Goal: Communication & Community: Ask a question

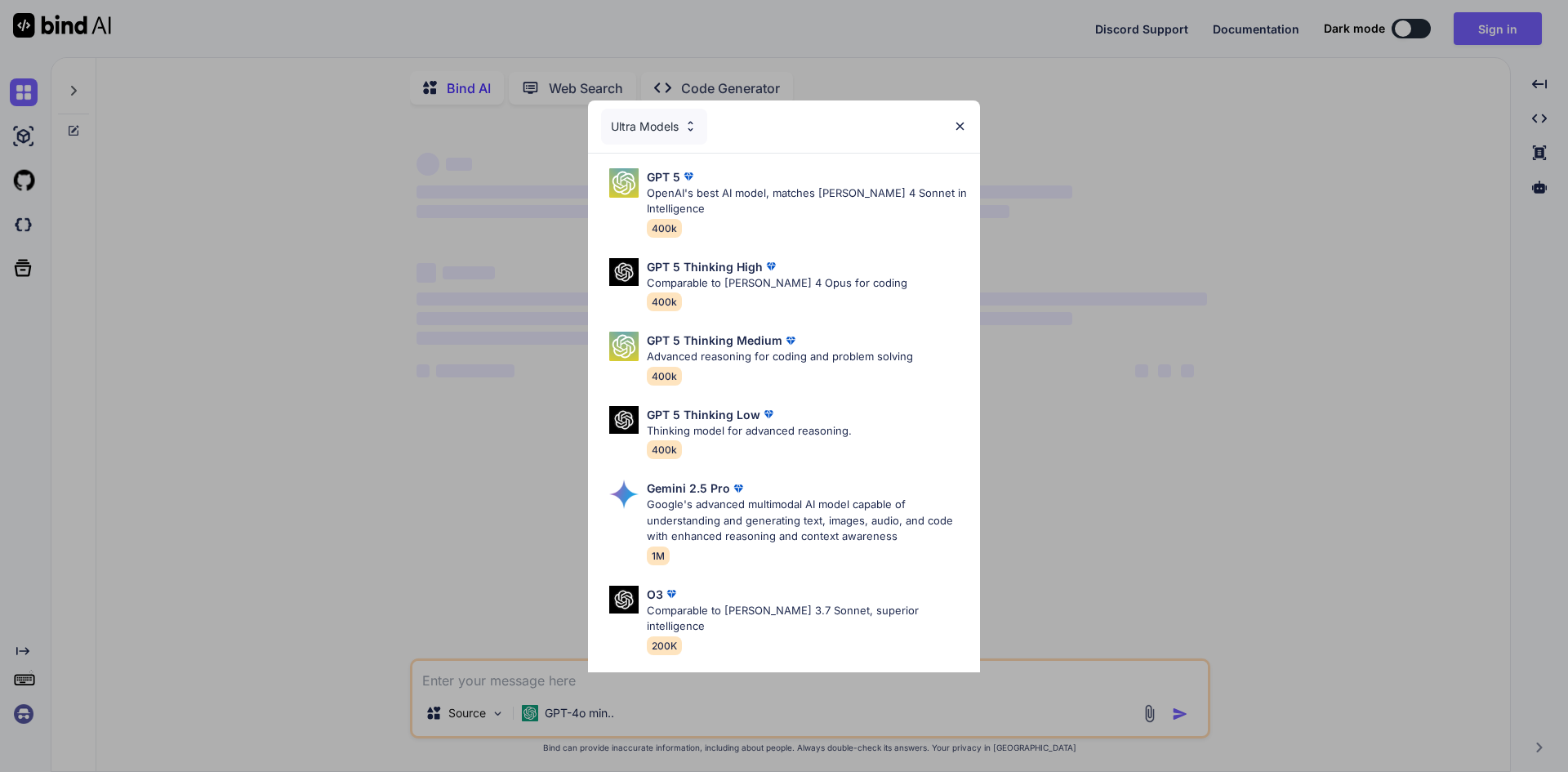
click at [959, 127] on img at bounding box center [960, 126] width 14 height 14
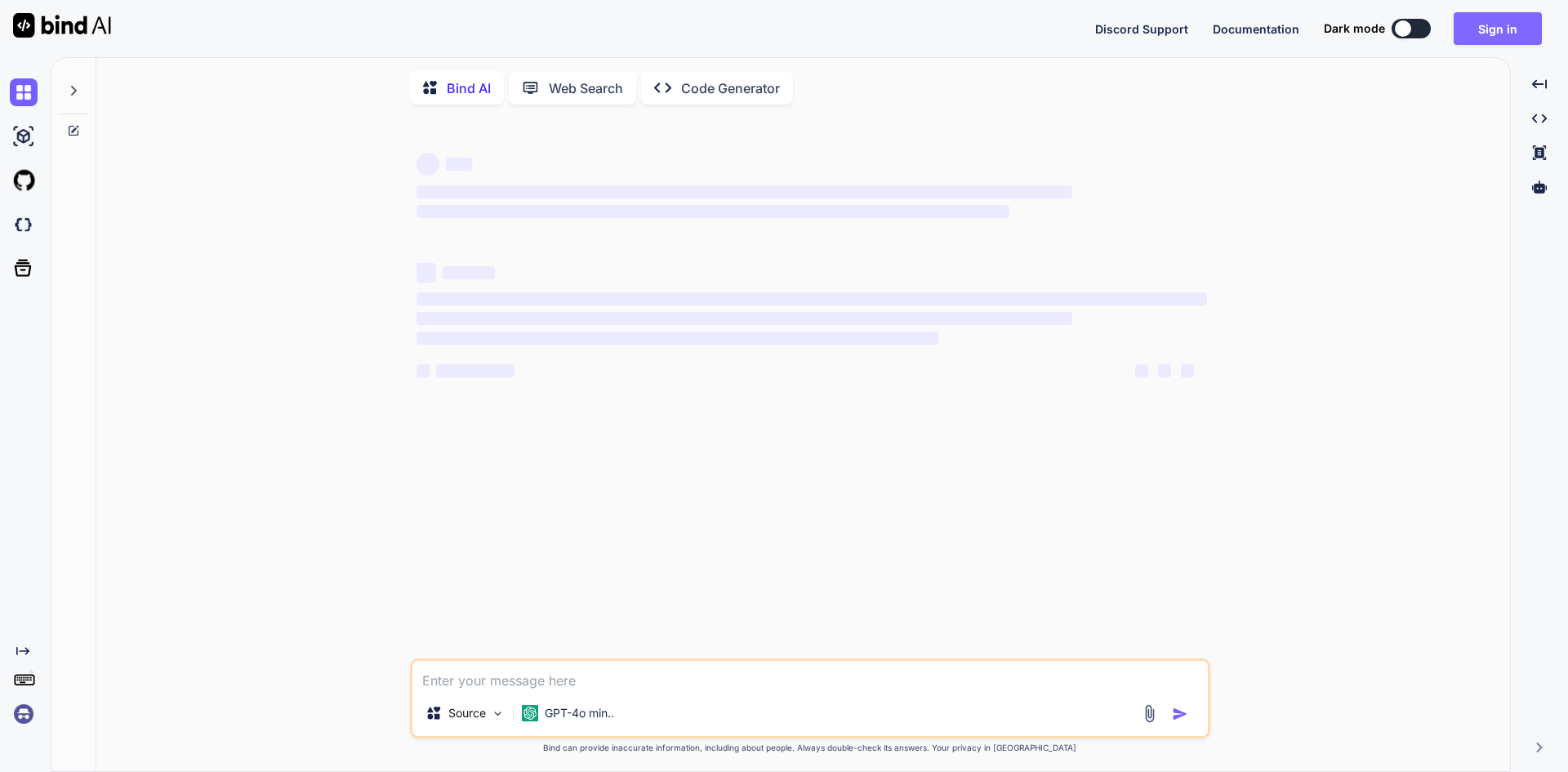
click at [1495, 18] on button "Sign in" at bounding box center [1497, 29] width 88 height 32
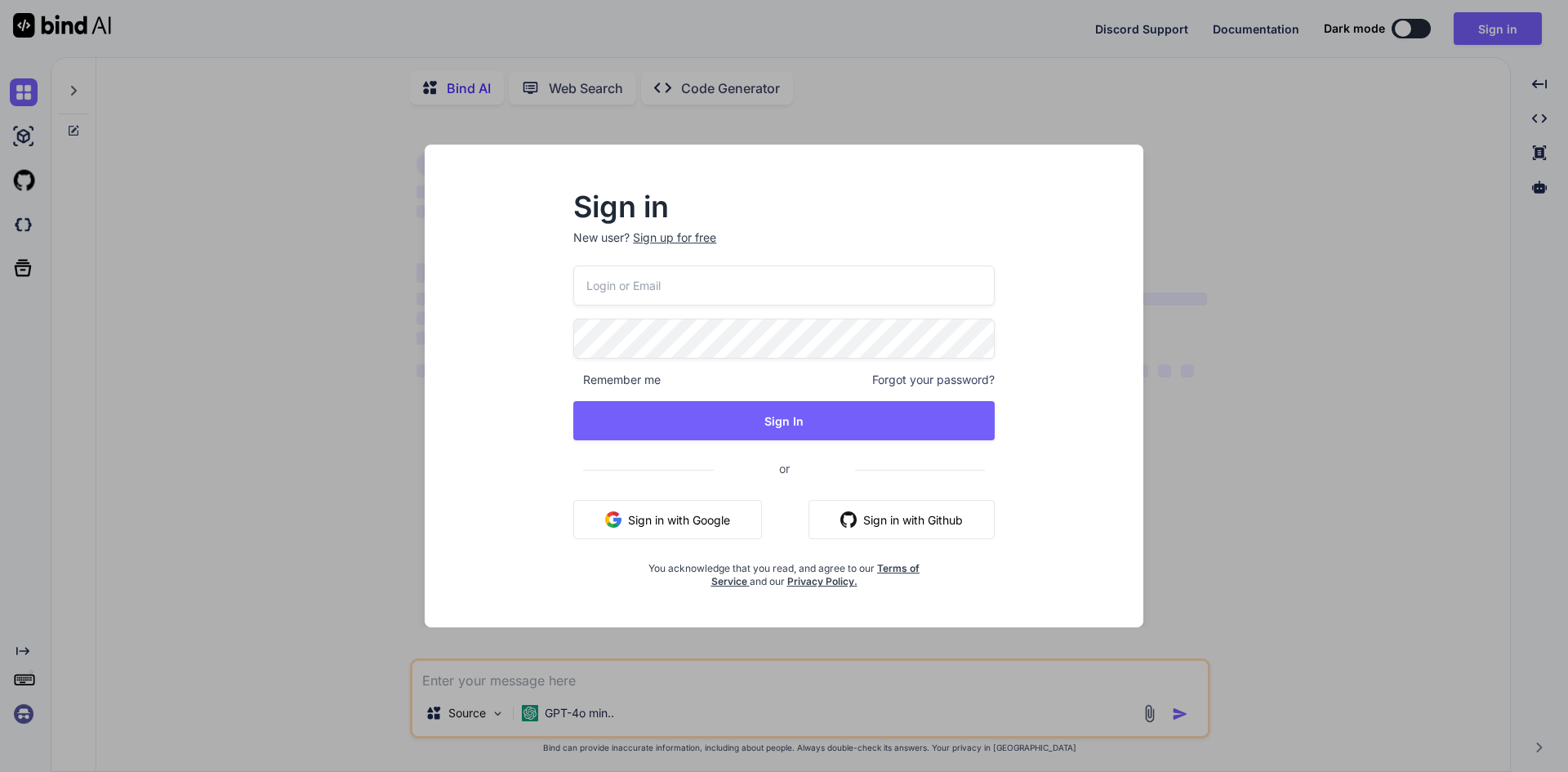
type textarea "x"
click at [745, 303] on input "email" at bounding box center [784, 285] width 422 height 40
type input "[EMAIL_ADDRESS][DOMAIN_NAME]"
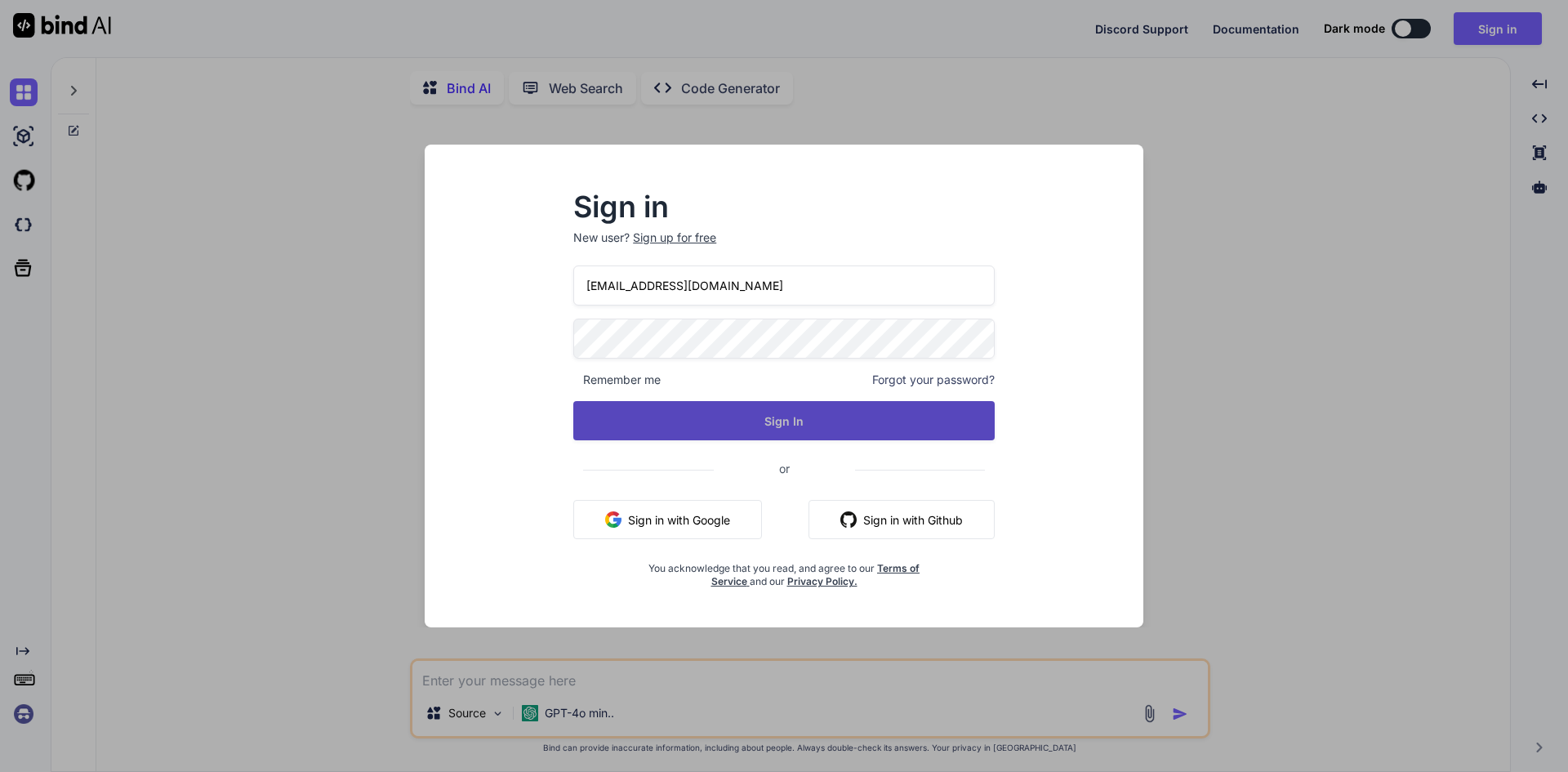
click at [752, 404] on button "Sign In" at bounding box center [784, 420] width 422 height 39
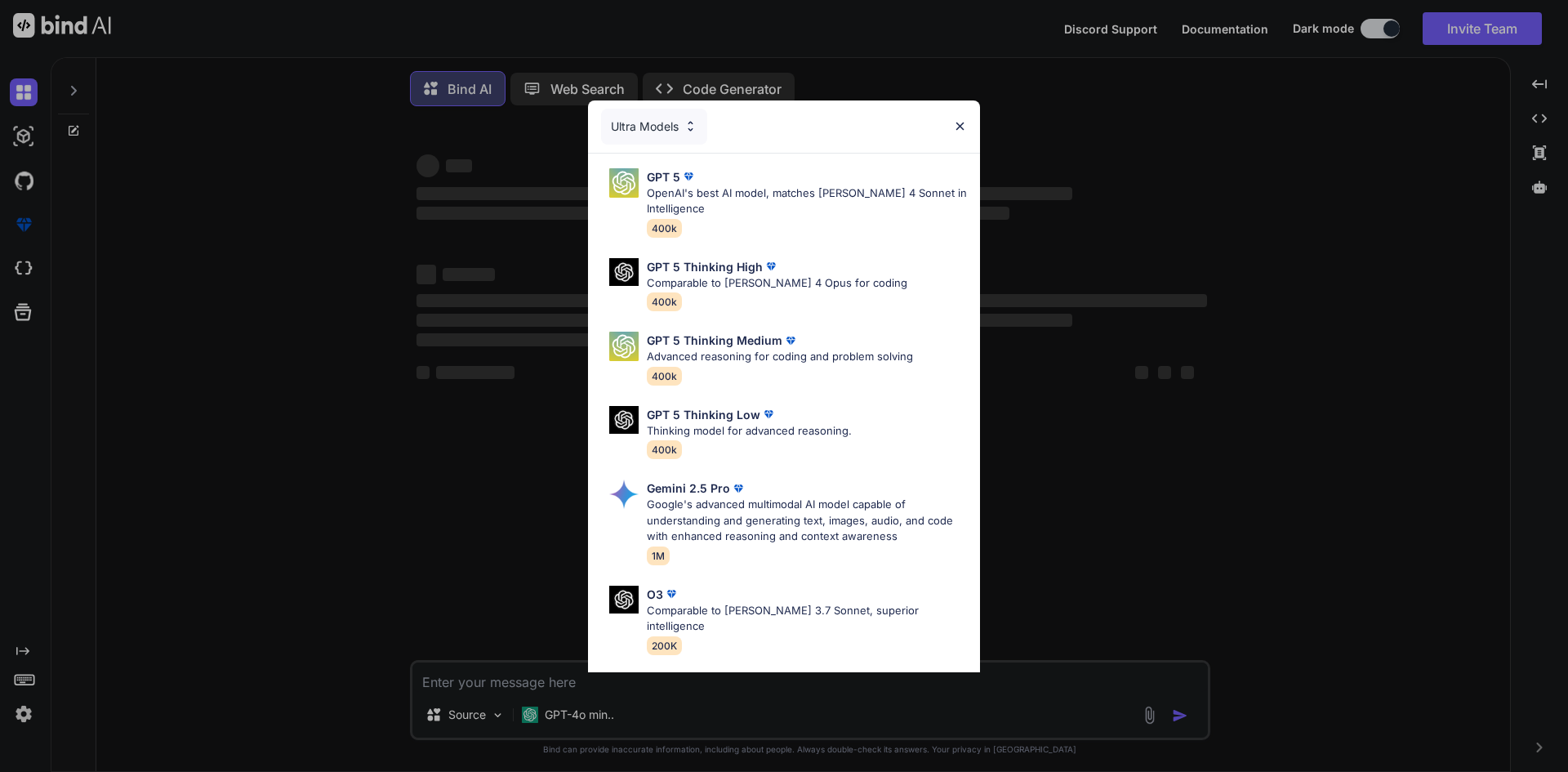
type textarea "x"
click at [961, 129] on img at bounding box center [960, 126] width 14 height 14
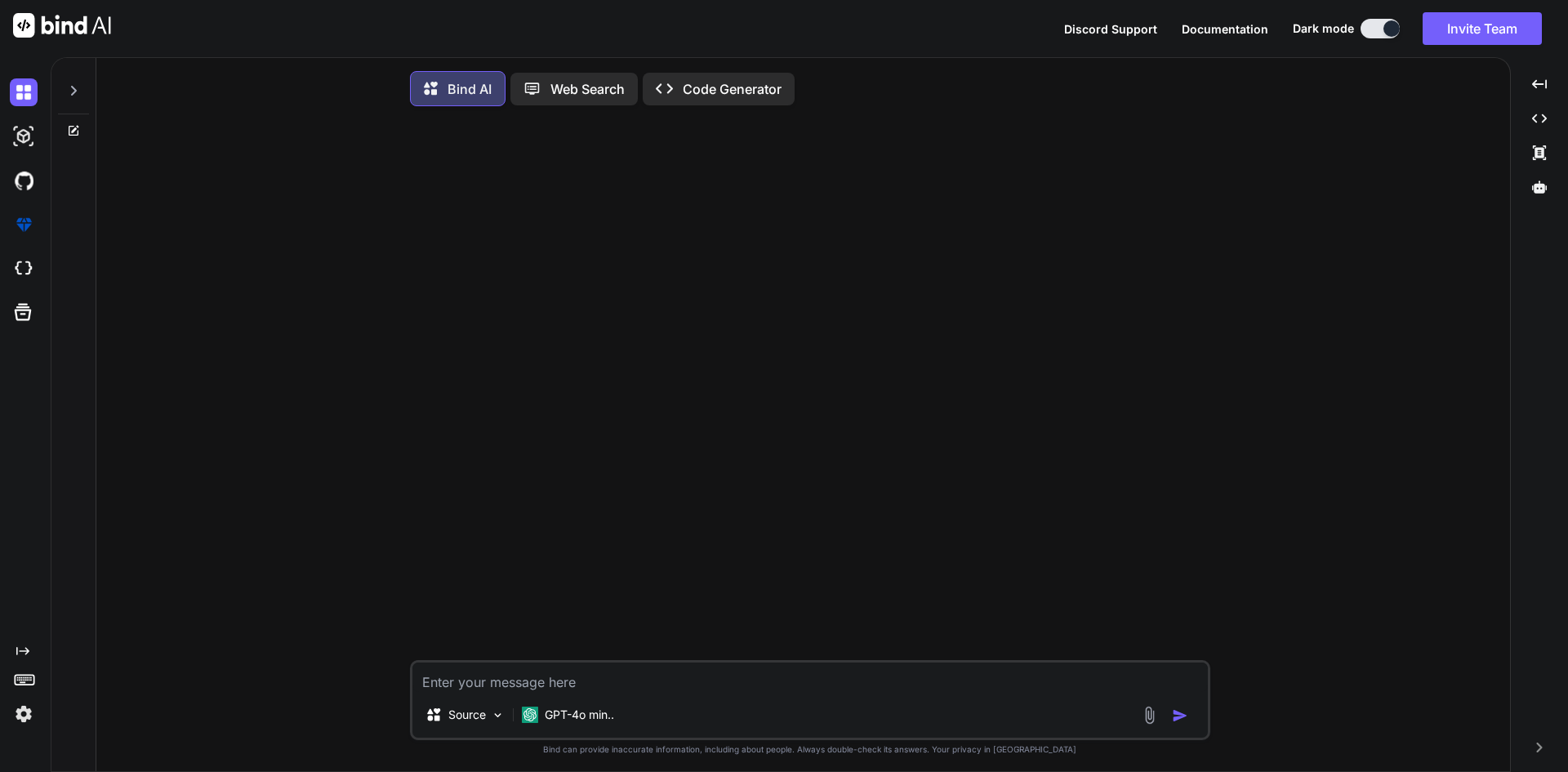
click at [607, 682] on textarea at bounding box center [810, 677] width 796 height 30
type textarea "i"
type textarea "x"
type textarea "i"
type textarea "x"
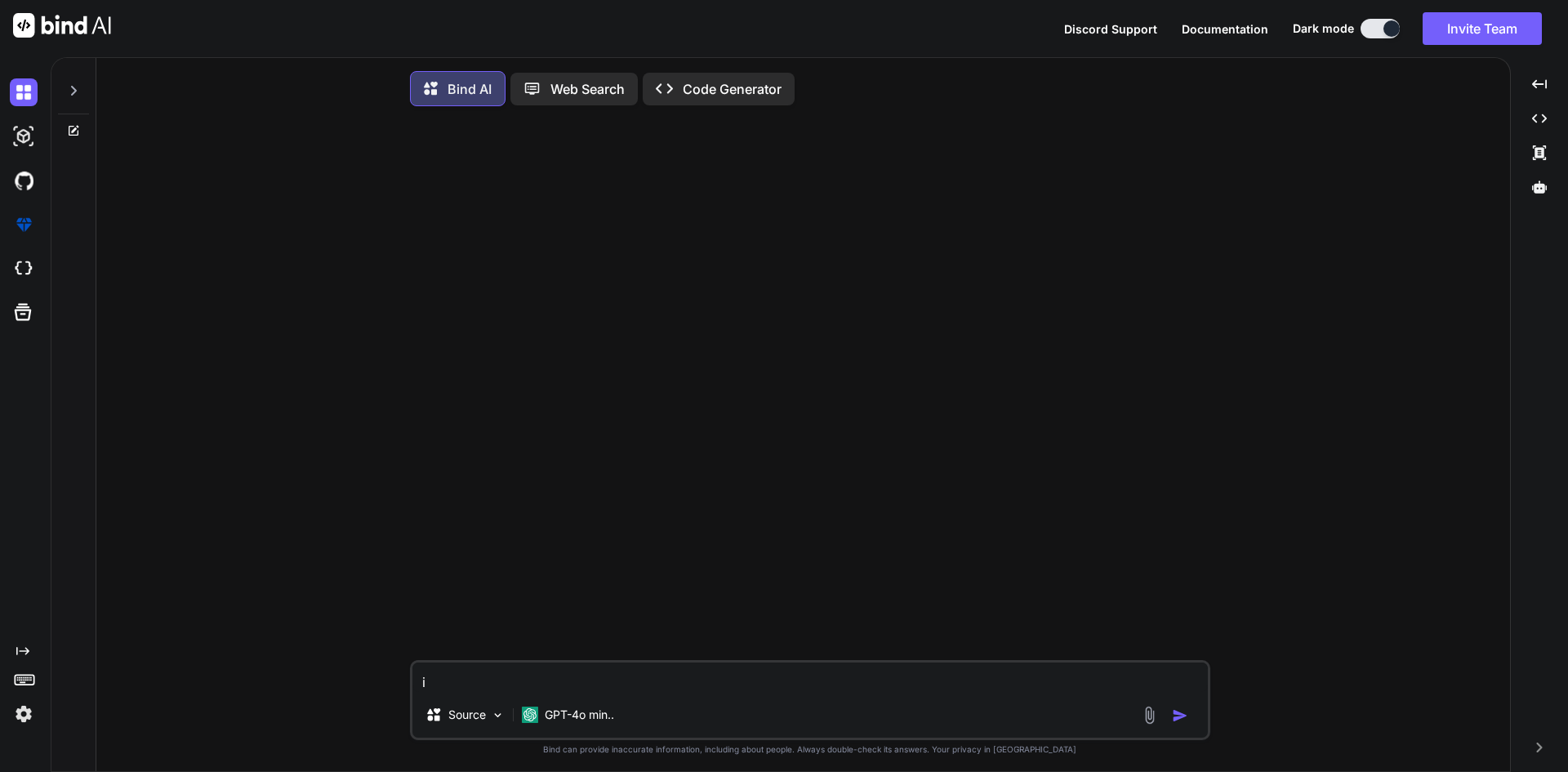
type textarea "i h"
type textarea "x"
type textarea "i ha"
type textarea "x"
type textarea "i hav"
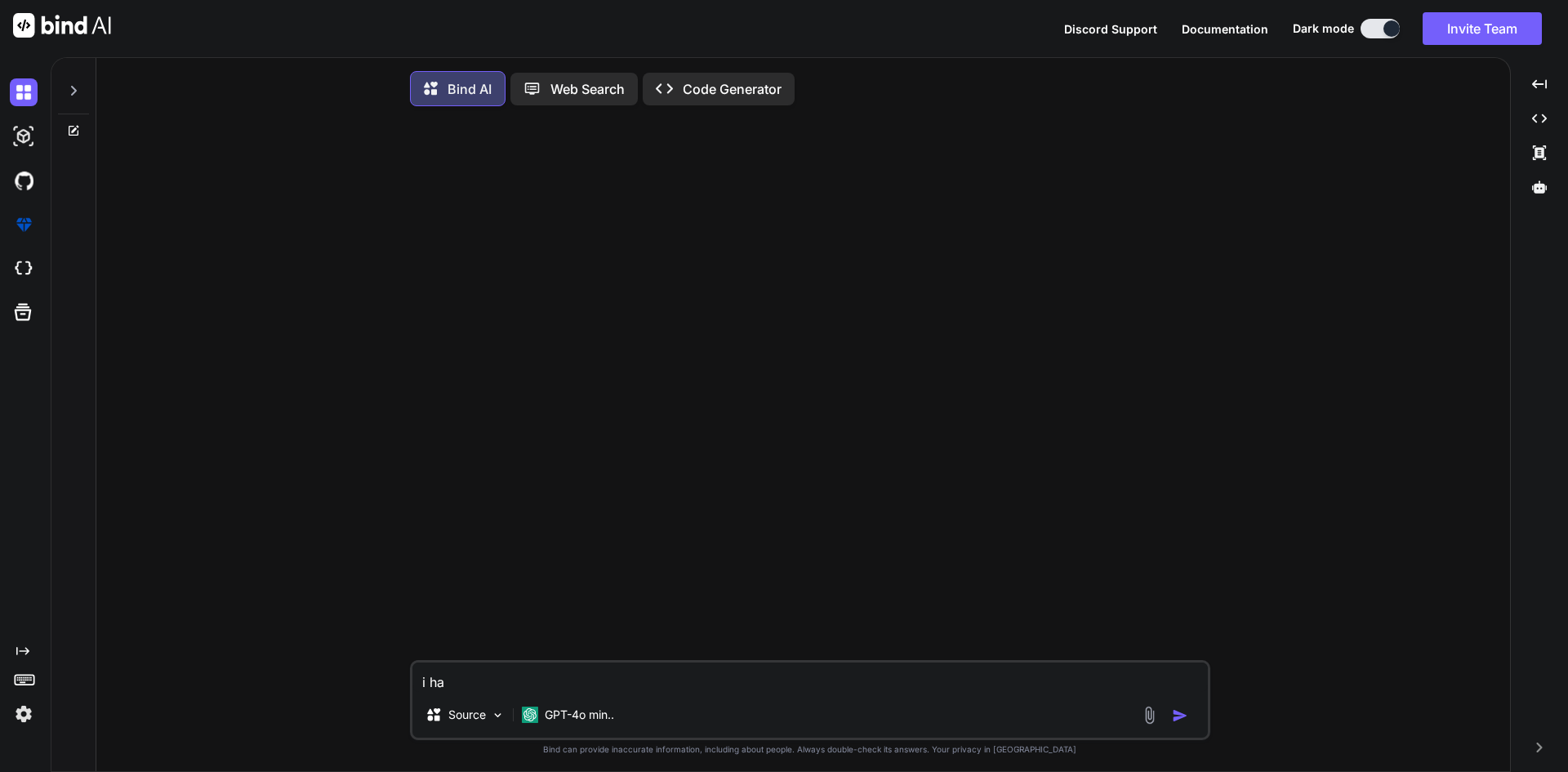
type textarea "x"
type textarea "i have"
type textarea "x"
type textarea "i have"
type textarea "x"
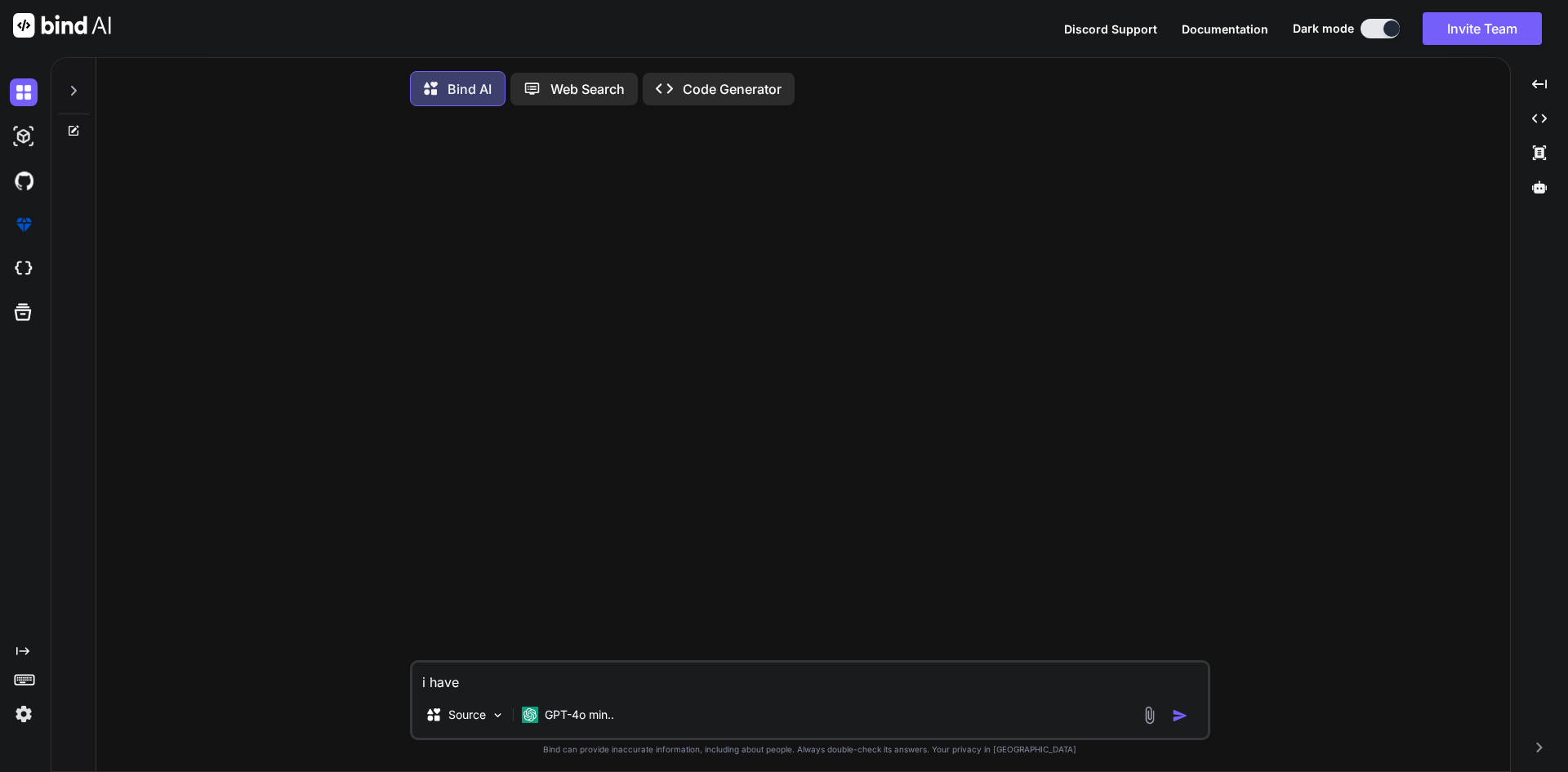
type textarea "i have a"
type textarea "x"
type textarea "i have al"
type textarea "x"
type textarea "i have all"
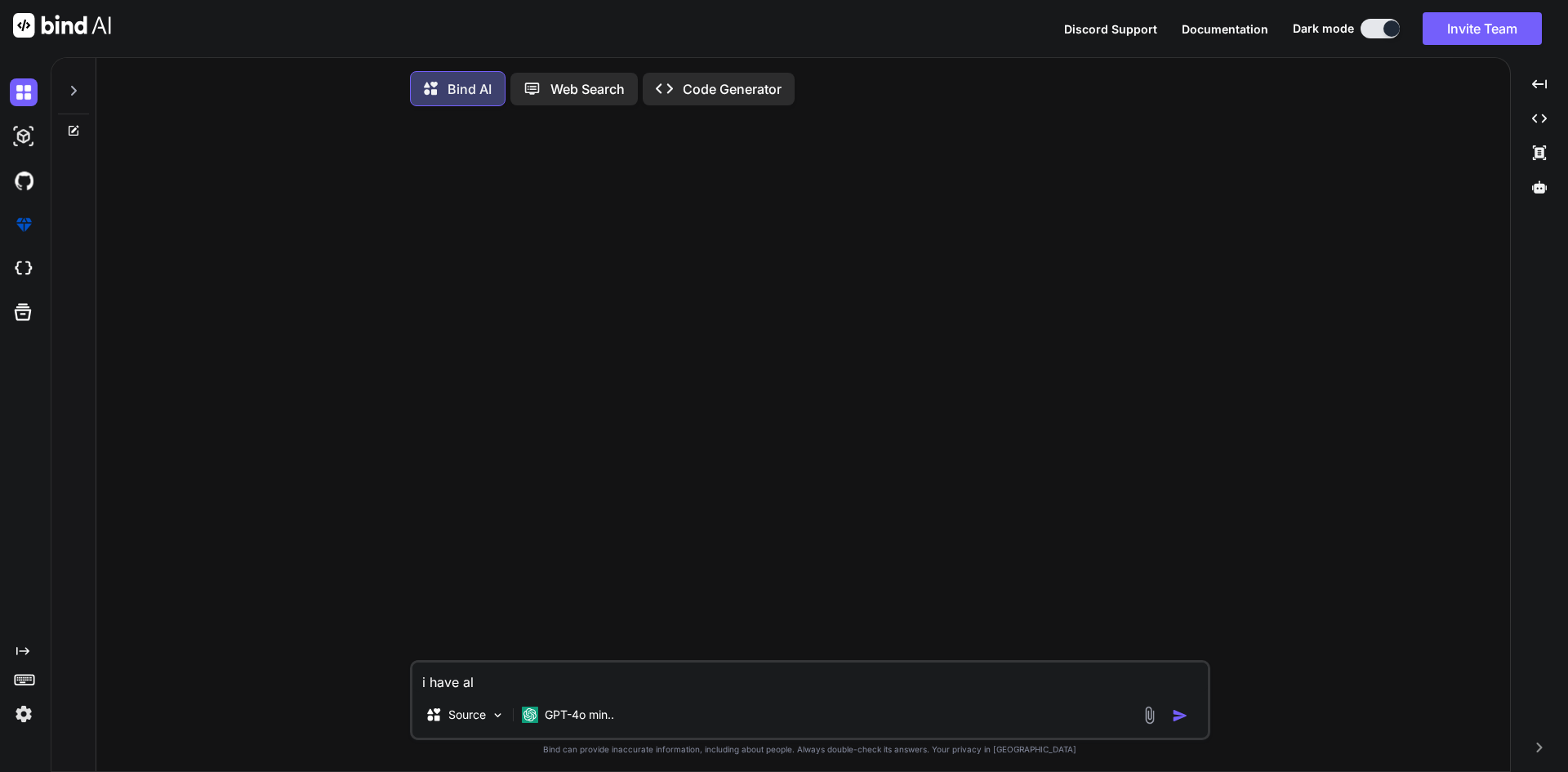
type textarea "x"
type textarea "i have all"
type textarea "x"
type textarea "i have all t"
type textarea "x"
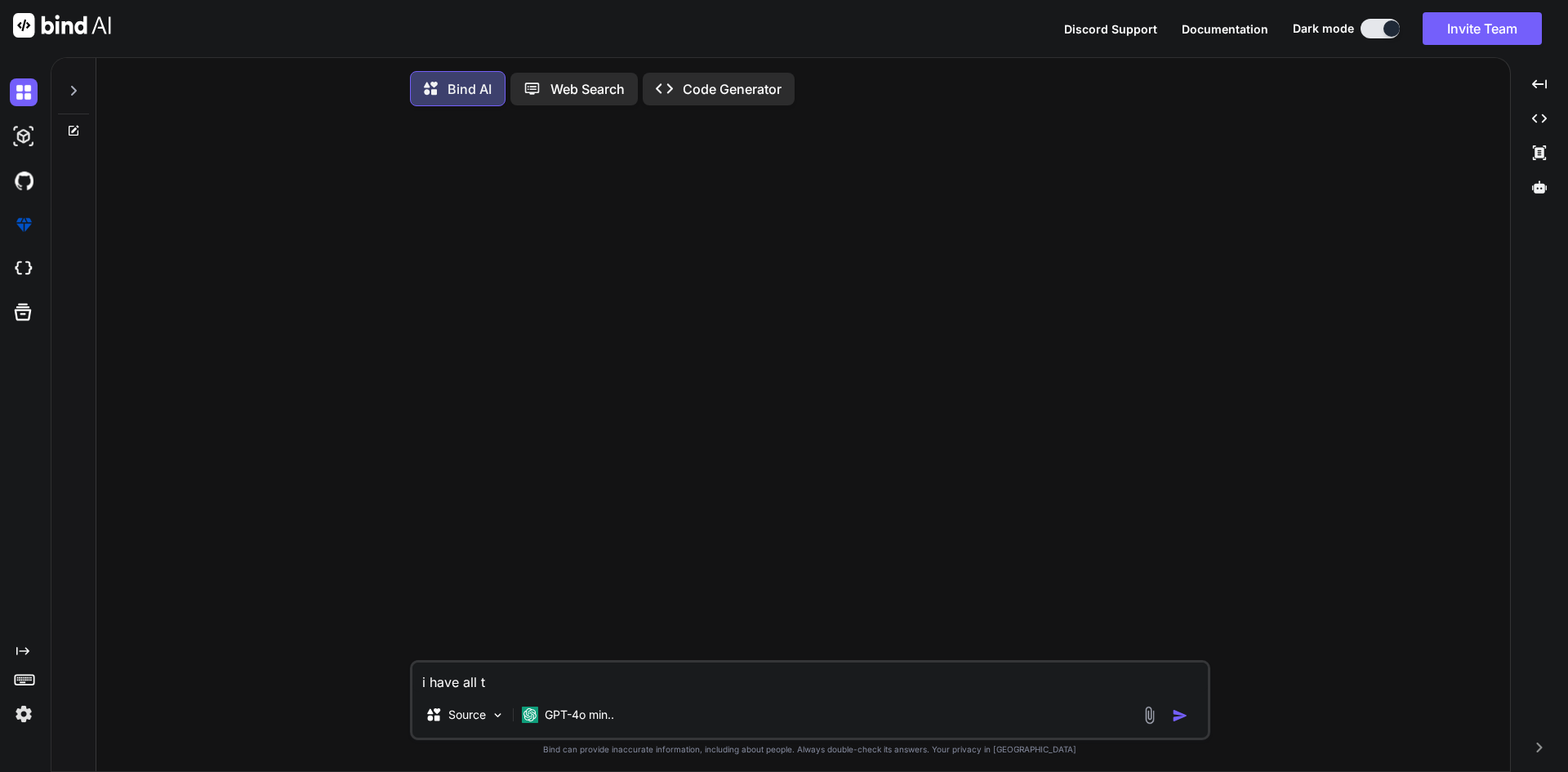
type textarea "i have all th"
type textarea "x"
type textarea "i have all thi"
type textarea "x"
type textarea "i have all this"
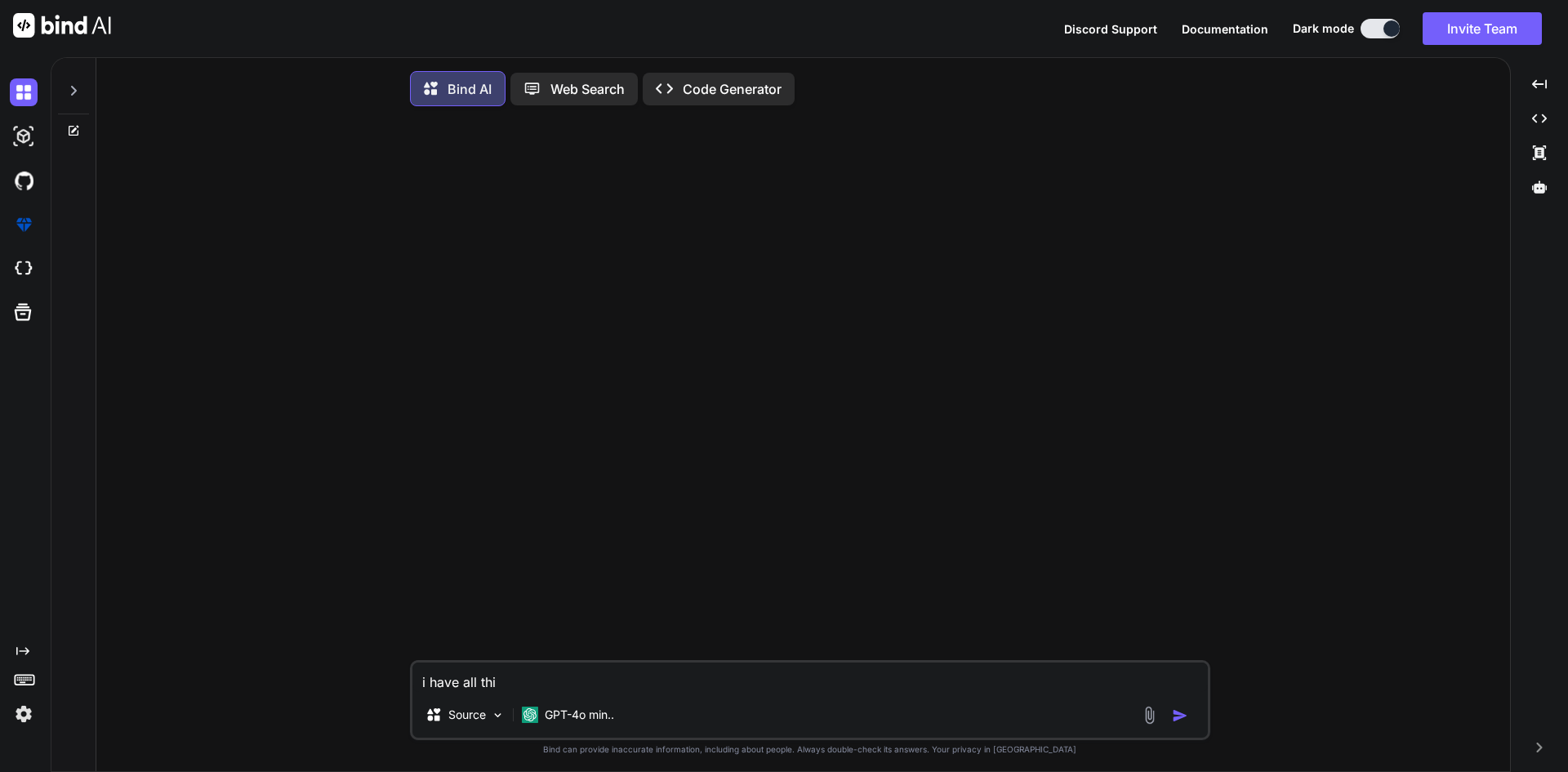
type textarea "x"
type textarea "i have all this"
type textarea "x"
type textarea "i have all this c"
type textarea "x"
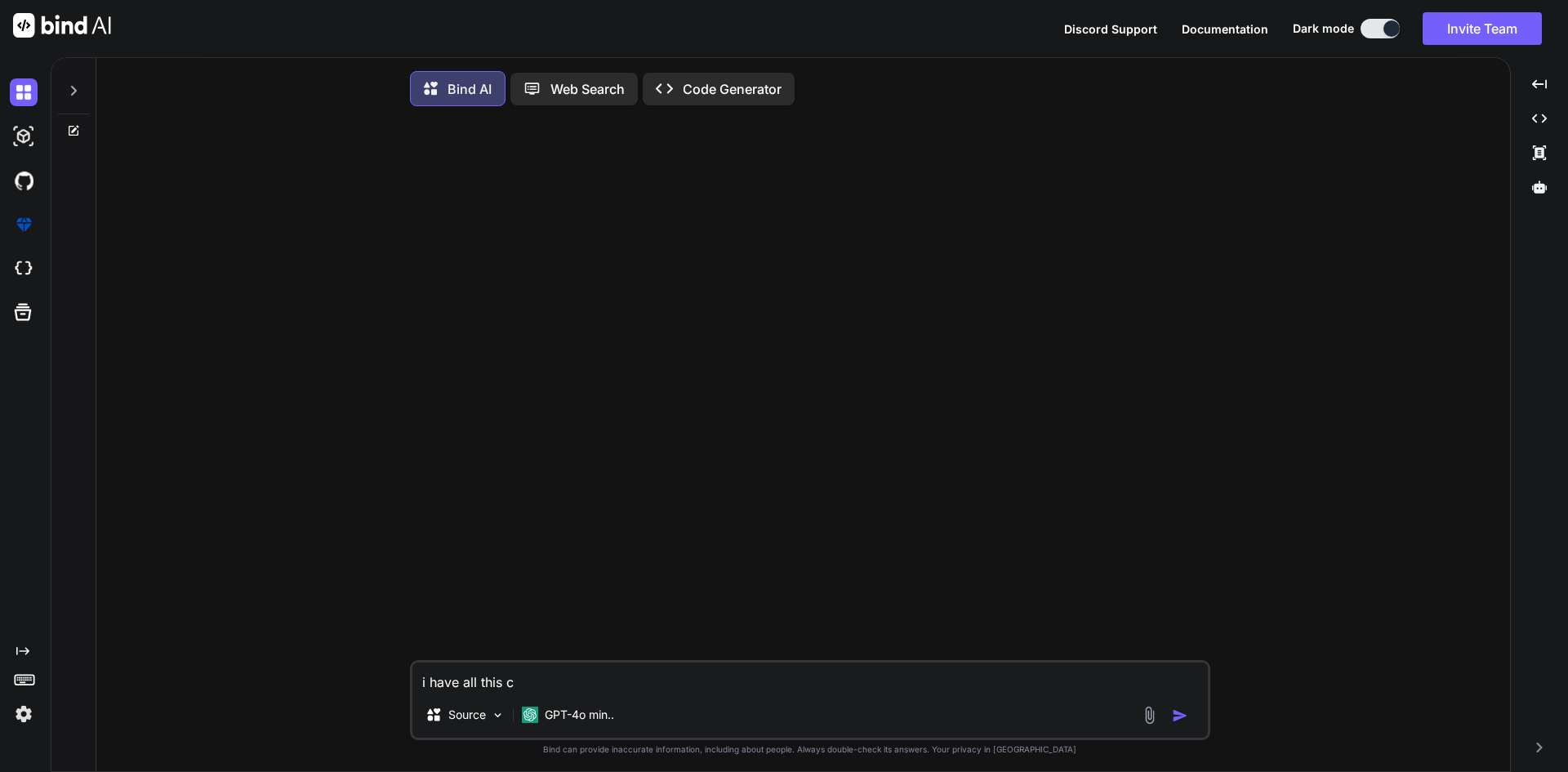
type textarea "i have all this co"
type textarea "x"
type textarea "i have all this cod"
type textarea "x"
type textarea "i have all this code"
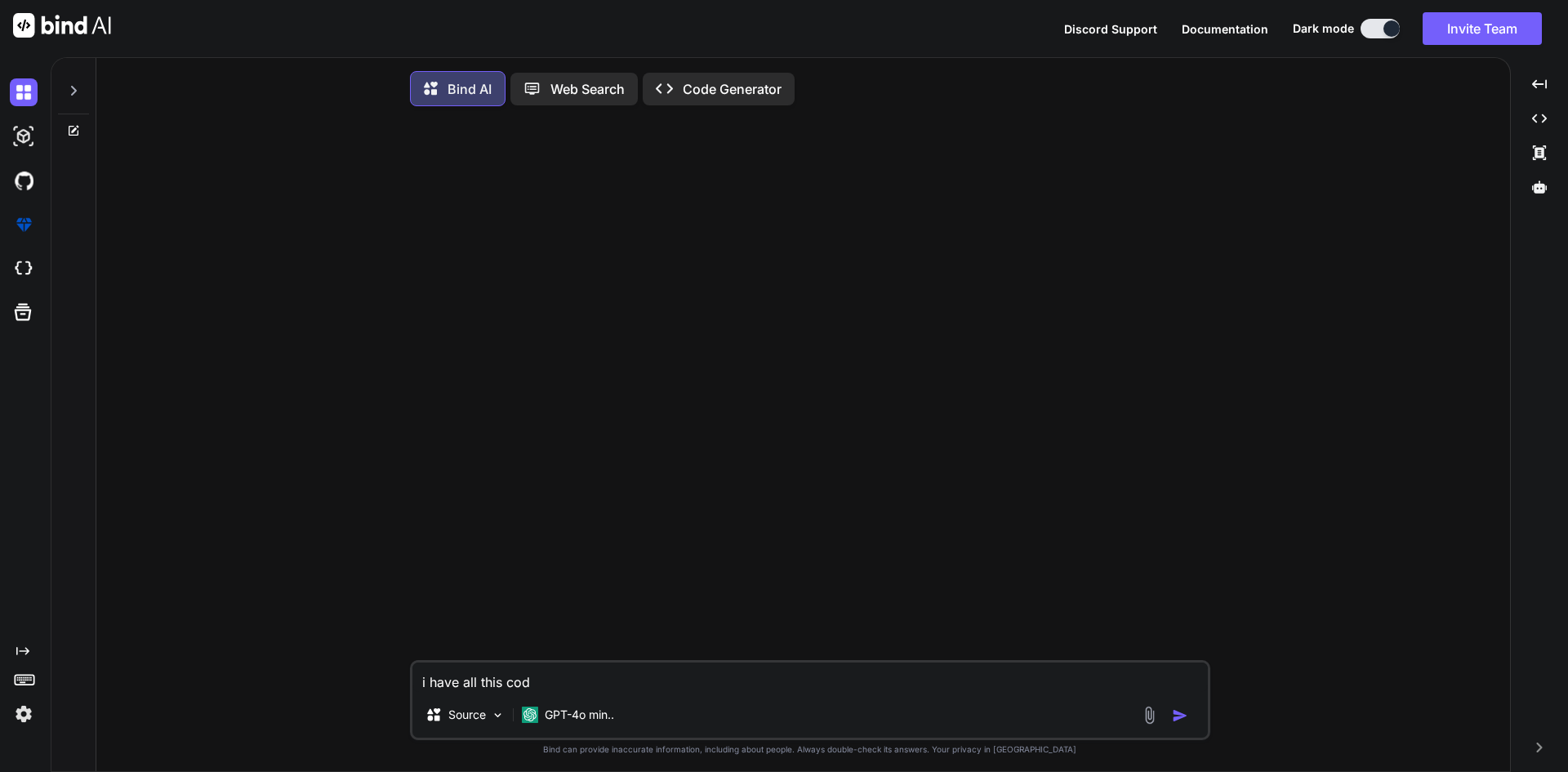
type textarea "x"
type textarea "i have all this code"
type textarea "x"
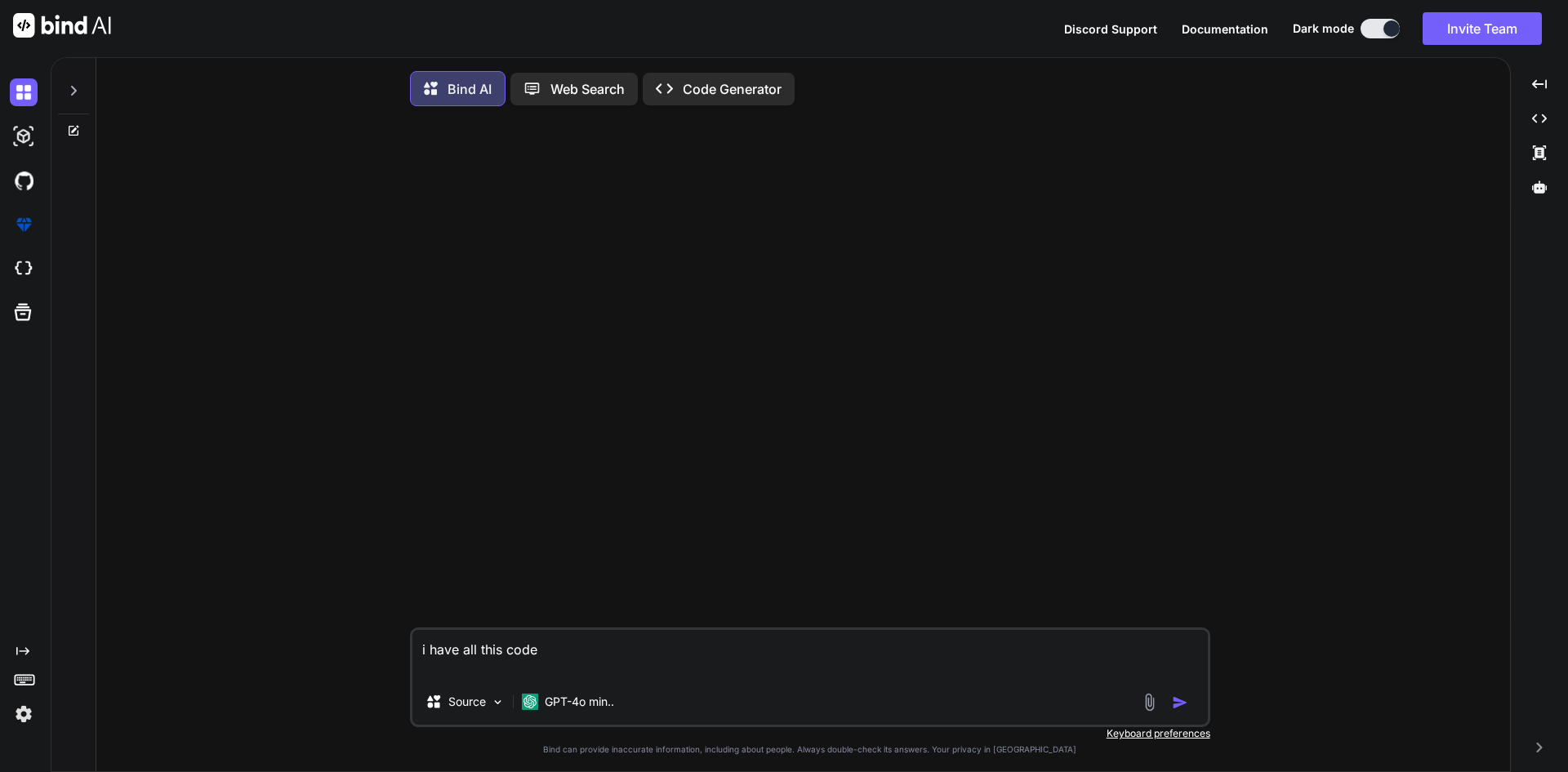
paste textarea "document.addEventListener('DOMContentLoaded', function () { const addNumberButt…"
type textarea "i have all this code document.addEventListener('DOMContentLoaded', function () …"
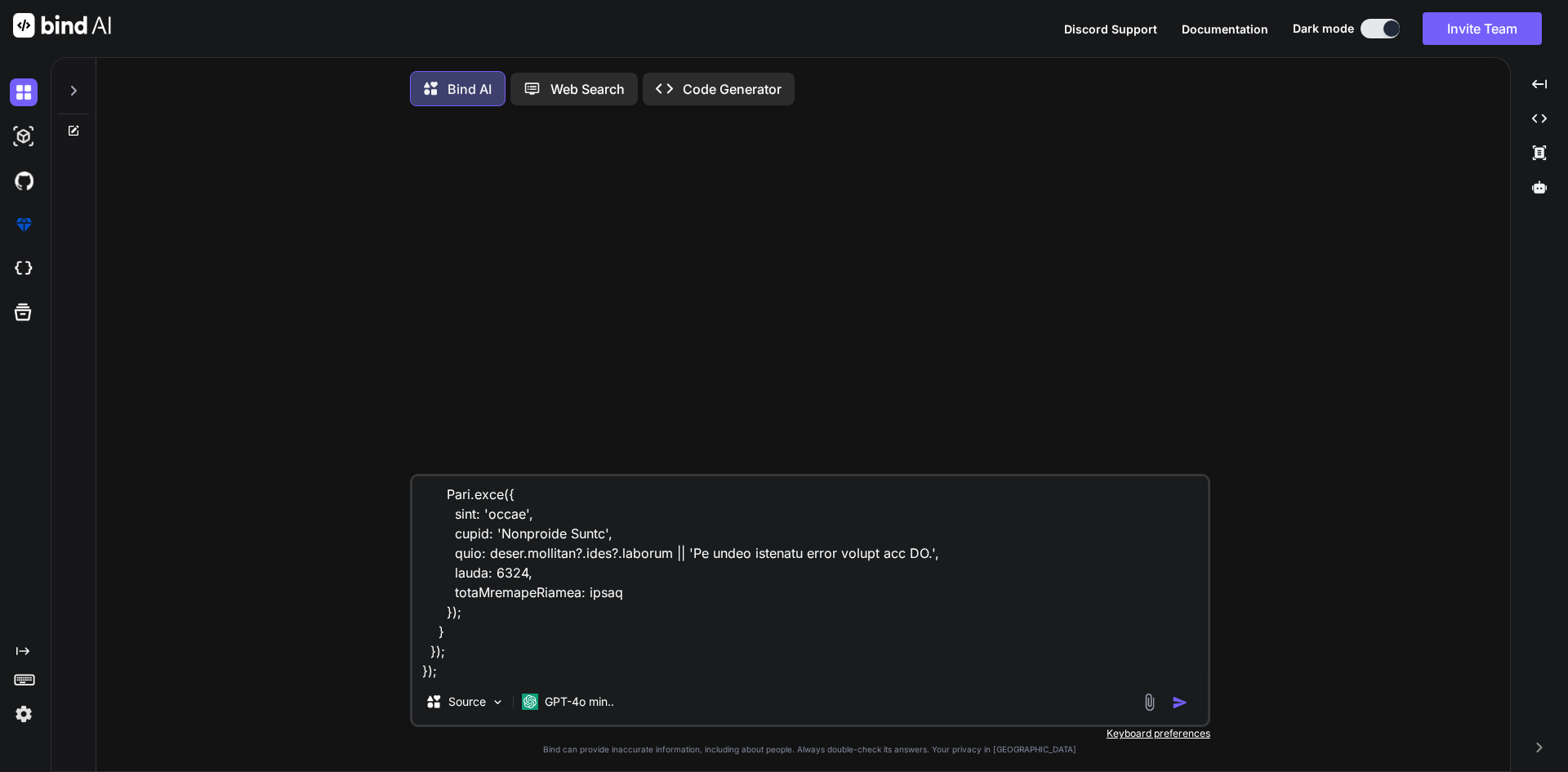
type textarea "x"
type textarea "i have all this code document.addEventListener('DOMContentLoaded', function () …"
type textarea "x"
type textarea "i have all this code document.addEventListener('DOMContentLoaded', function () …"
type textarea "x"
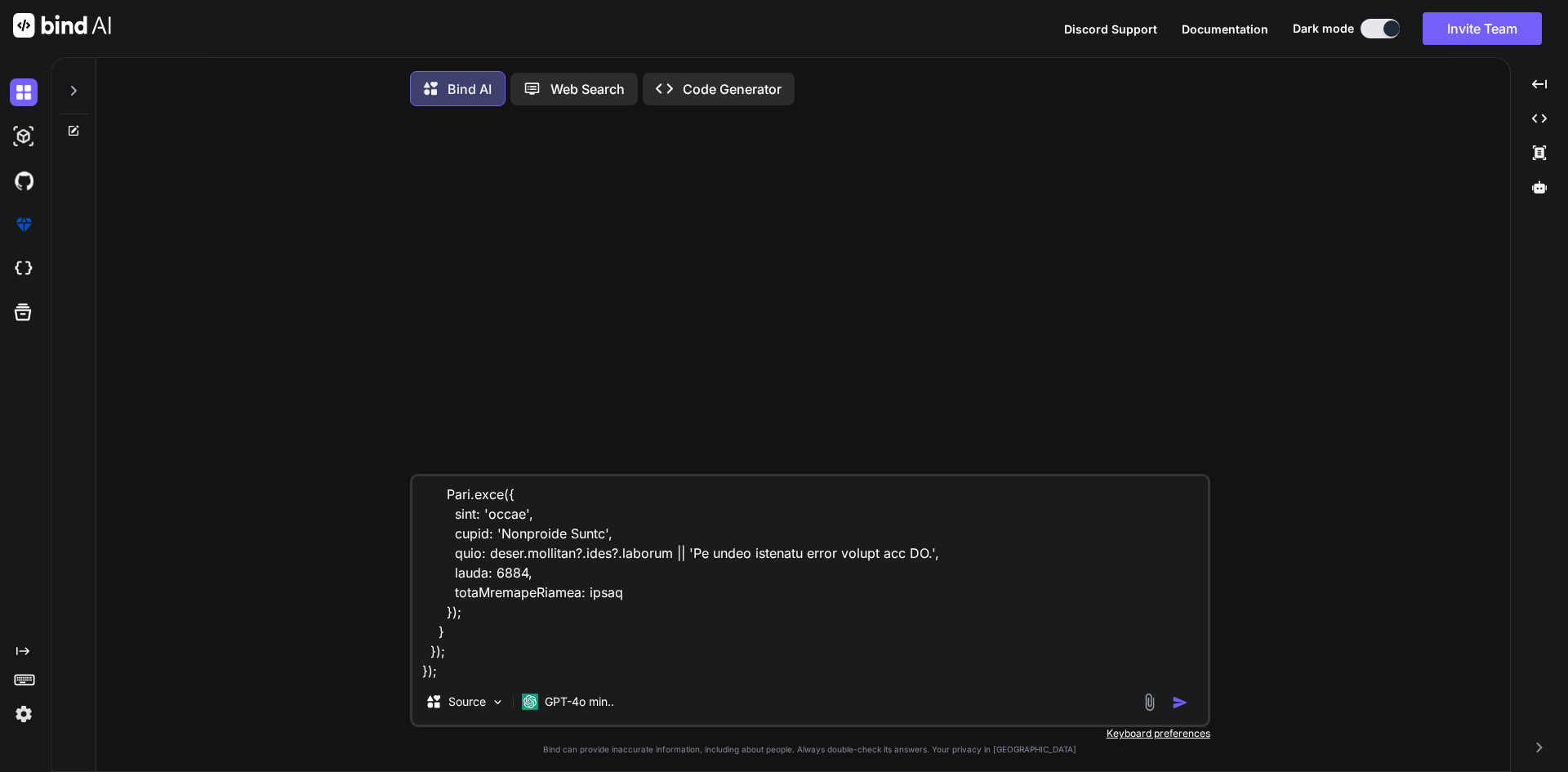
scroll to position [923, 0]
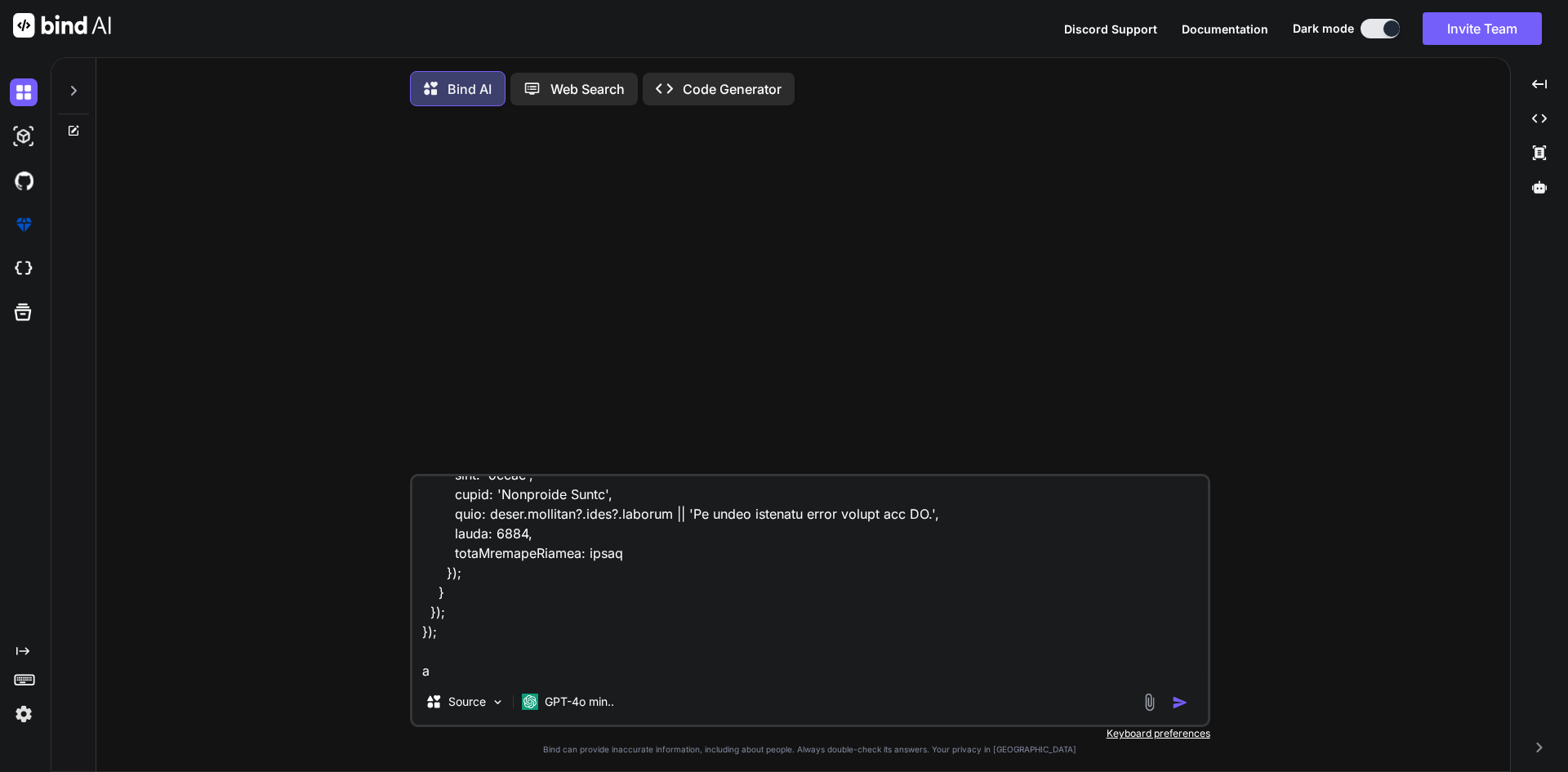
type textarea "i have all this code document.addEventListener('DOMContentLoaded', function () …"
type textarea "x"
type textarea "i have all this code document.addEventListener('DOMContentLoaded', function () …"
type textarea "x"
type textarea "i have all this code document.addEventListener('DOMContentLoaded', function () …"
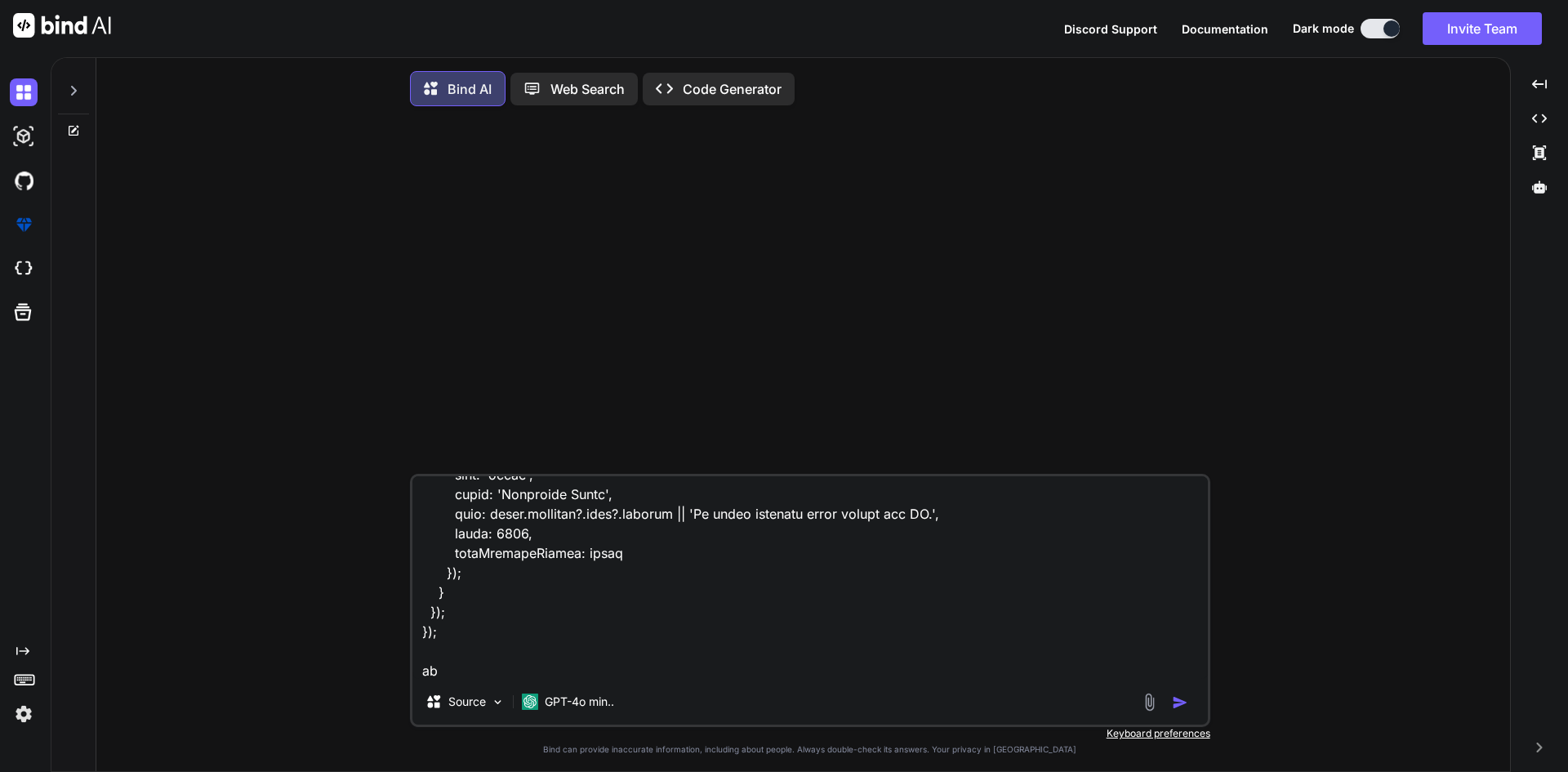
type textarea "x"
type textarea "i have all this code document.addEventListener('DOMContentLoaded', function () …"
type textarea "x"
type textarea "i have all this code document.addEventListener('DOMContentLoaded', function () …"
type textarea "x"
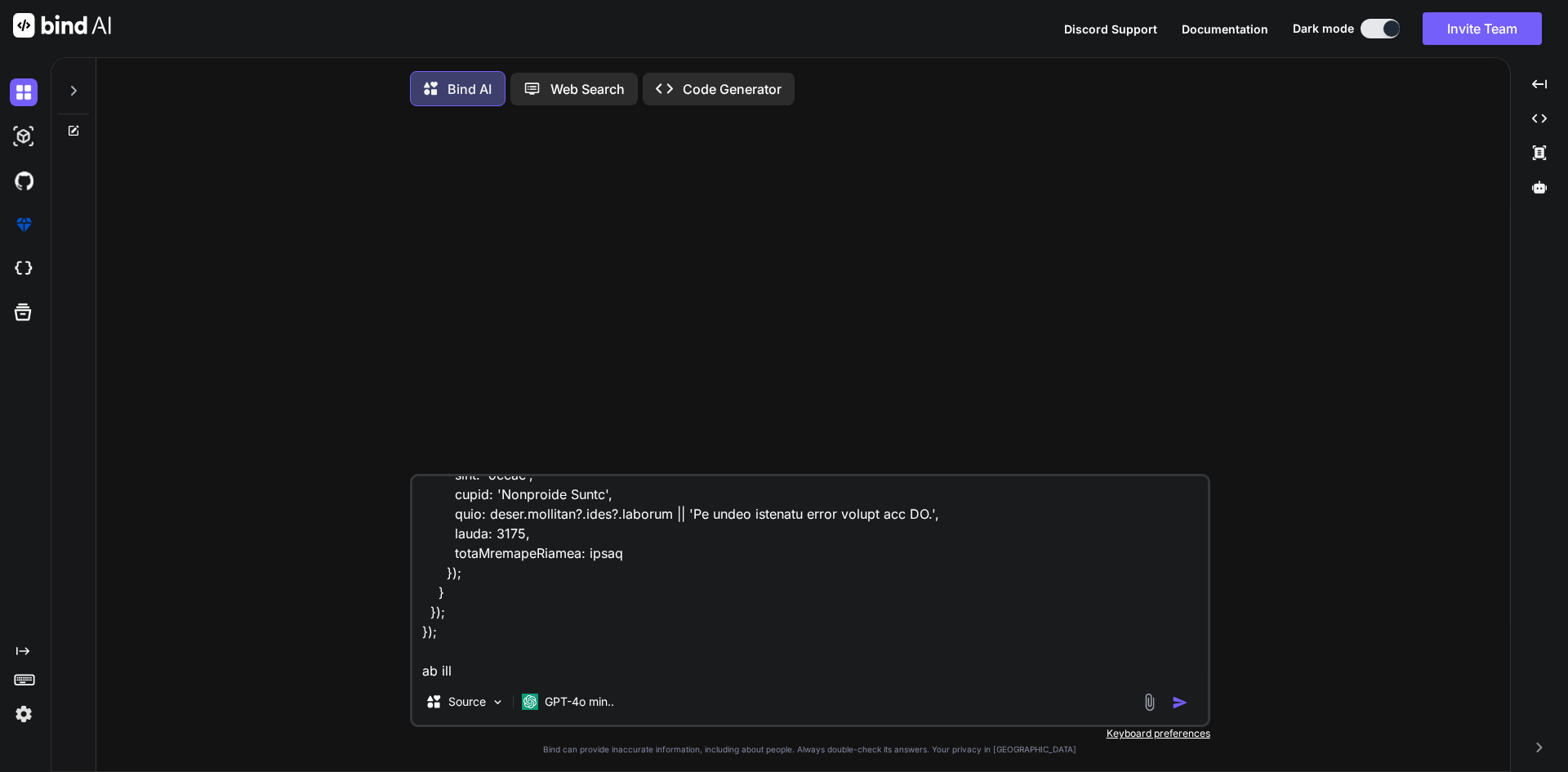
type textarea "i have all this code document.addEventListener('DOMContentLoaded', function () …"
type textarea "x"
type textarea "i have all this code document.addEventListener('DOMContentLoaded', function () …"
type textarea "x"
type textarea "i have all this code document.addEventListener('DOMContentLoaded', function () …"
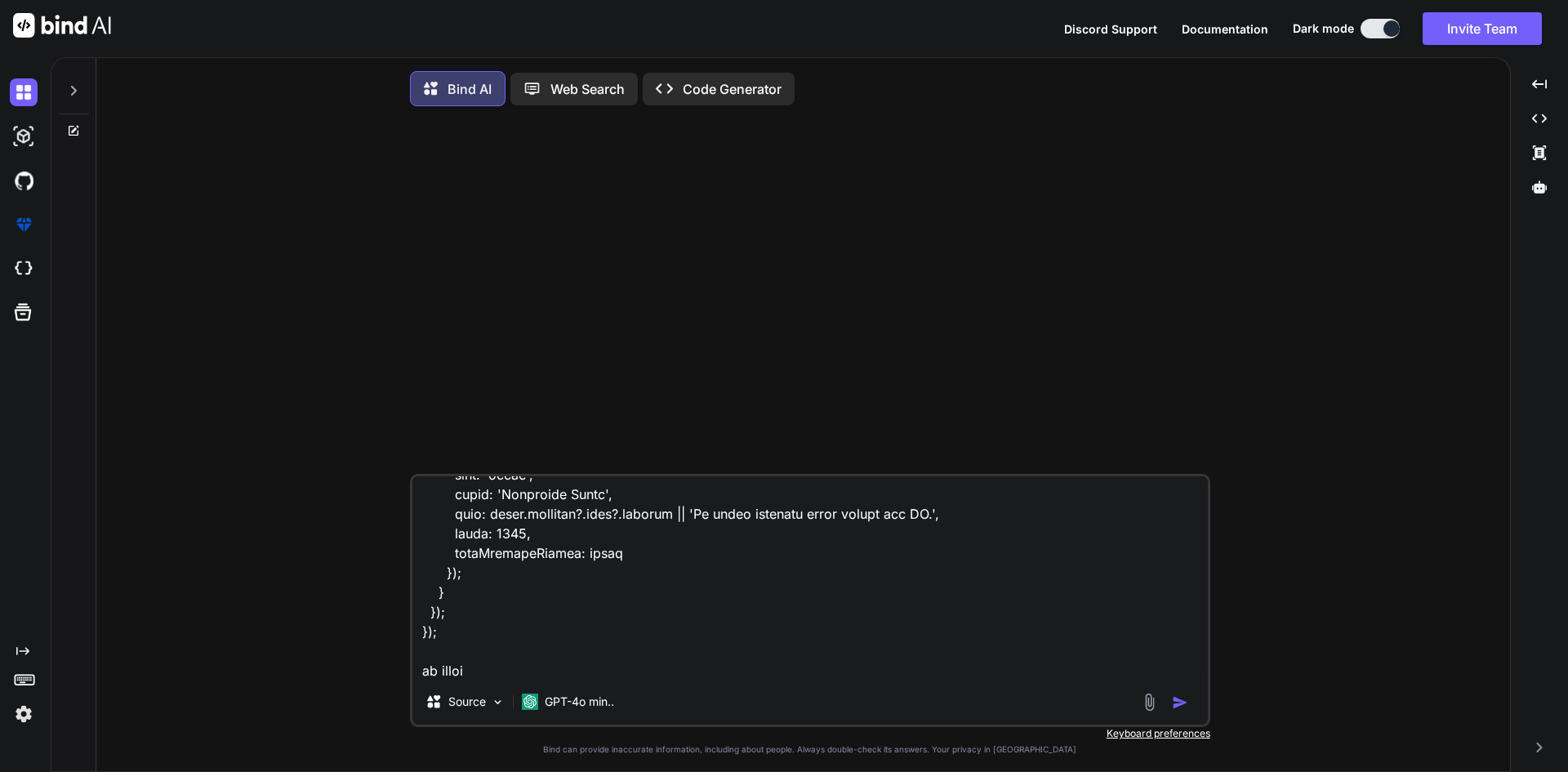
type textarea "x"
type textarea "i have all this code document.addEventListener('DOMContentLoaded', function () …"
type textarea "x"
type textarea "i have all this code document.addEventListener('DOMContentLoaded', function () …"
type textarea "x"
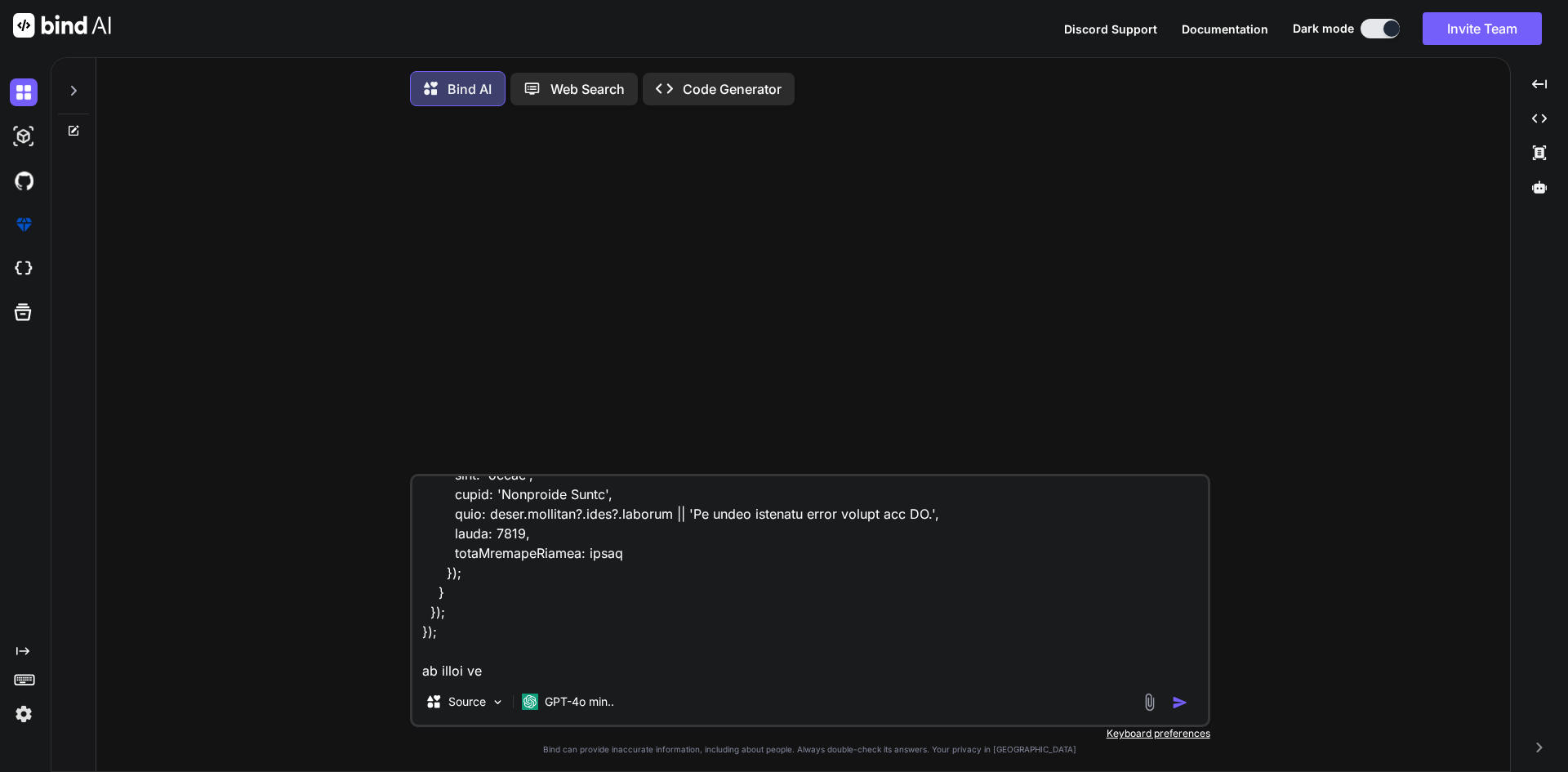
type textarea "i have all this code document.addEventListener('DOMContentLoaded', function () …"
type textarea "x"
type textarea "i have all this code document.addEventListener('DOMContentLoaded', function () …"
type textarea "x"
type textarea "i have all this code document.addEventListener('DOMContentLoaded', function () …"
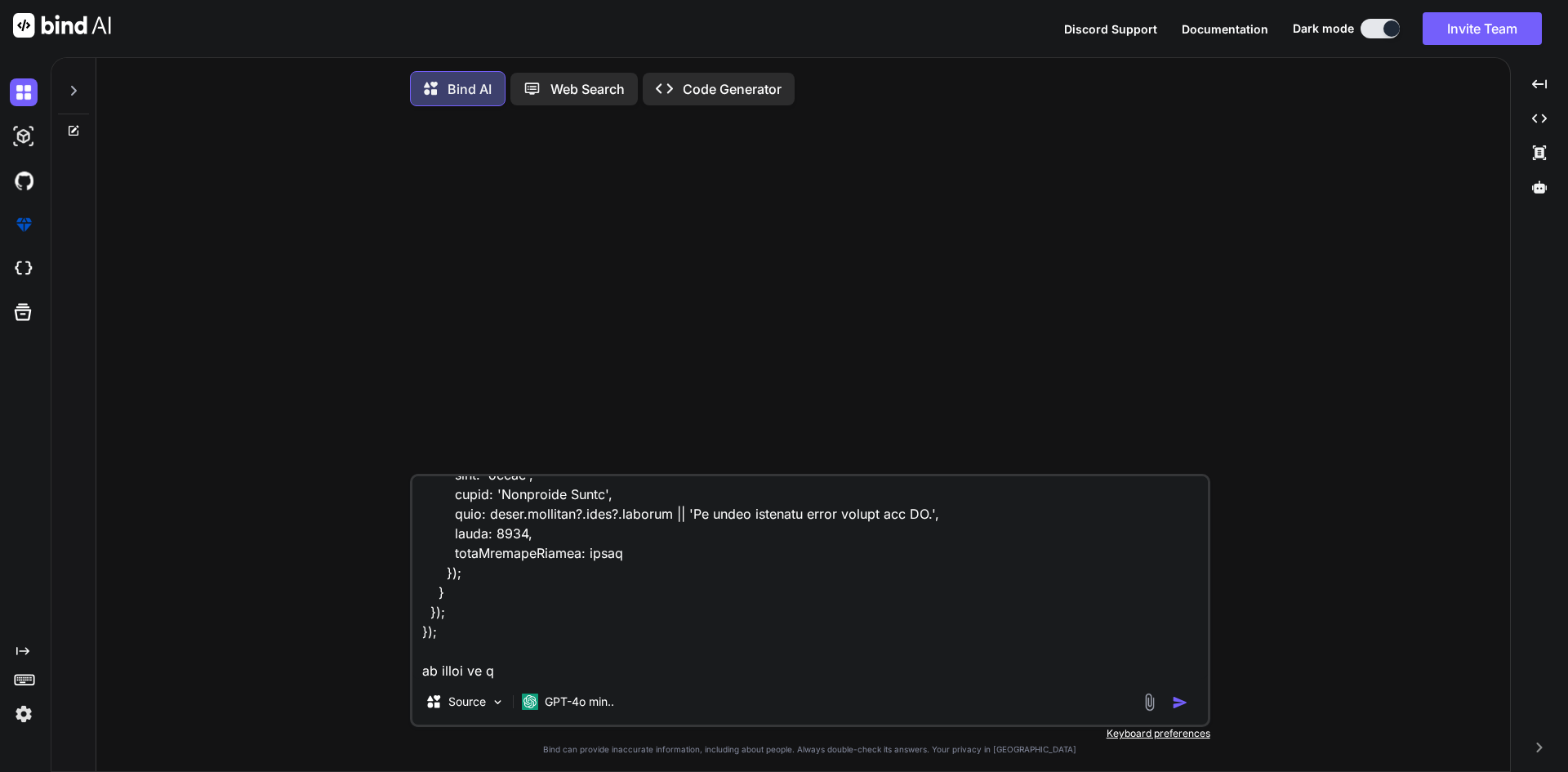
type textarea "x"
type textarea "i have all this code document.addEventListener('DOMContentLoaded', function () …"
type textarea "x"
type textarea "i have all this code document.addEventListener('DOMContentLoaded', function () …"
type textarea "x"
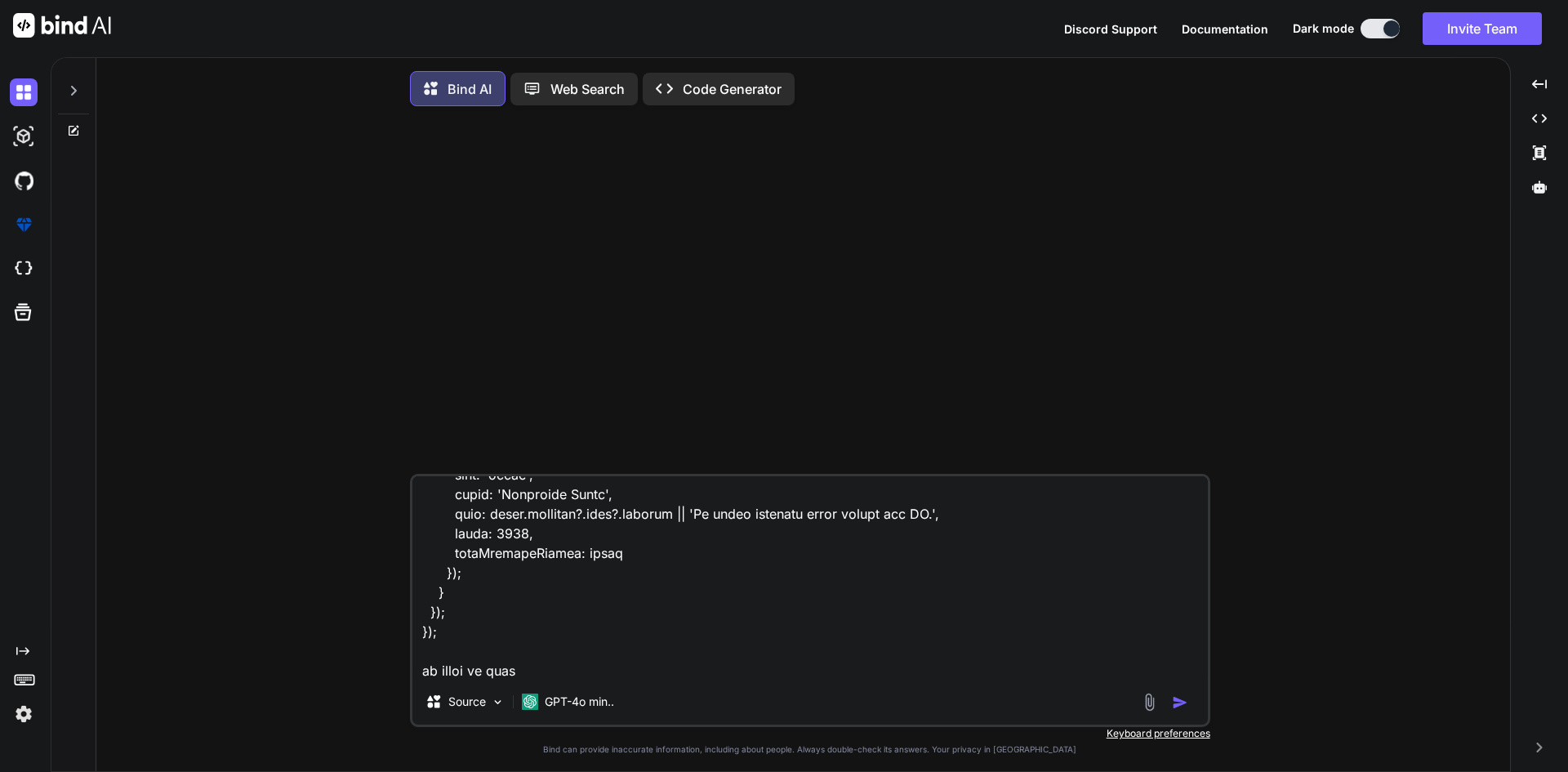
type textarea "i have all this code document.addEventListener('DOMContentLoaded', function () …"
type textarea "x"
type textarea "i have all this code document.addEventListener('DOMContentLoaded', function () …"
type textarea "x"
type textarea "i have all this code document.addEventListener('DOMContentLoaded', function () …"
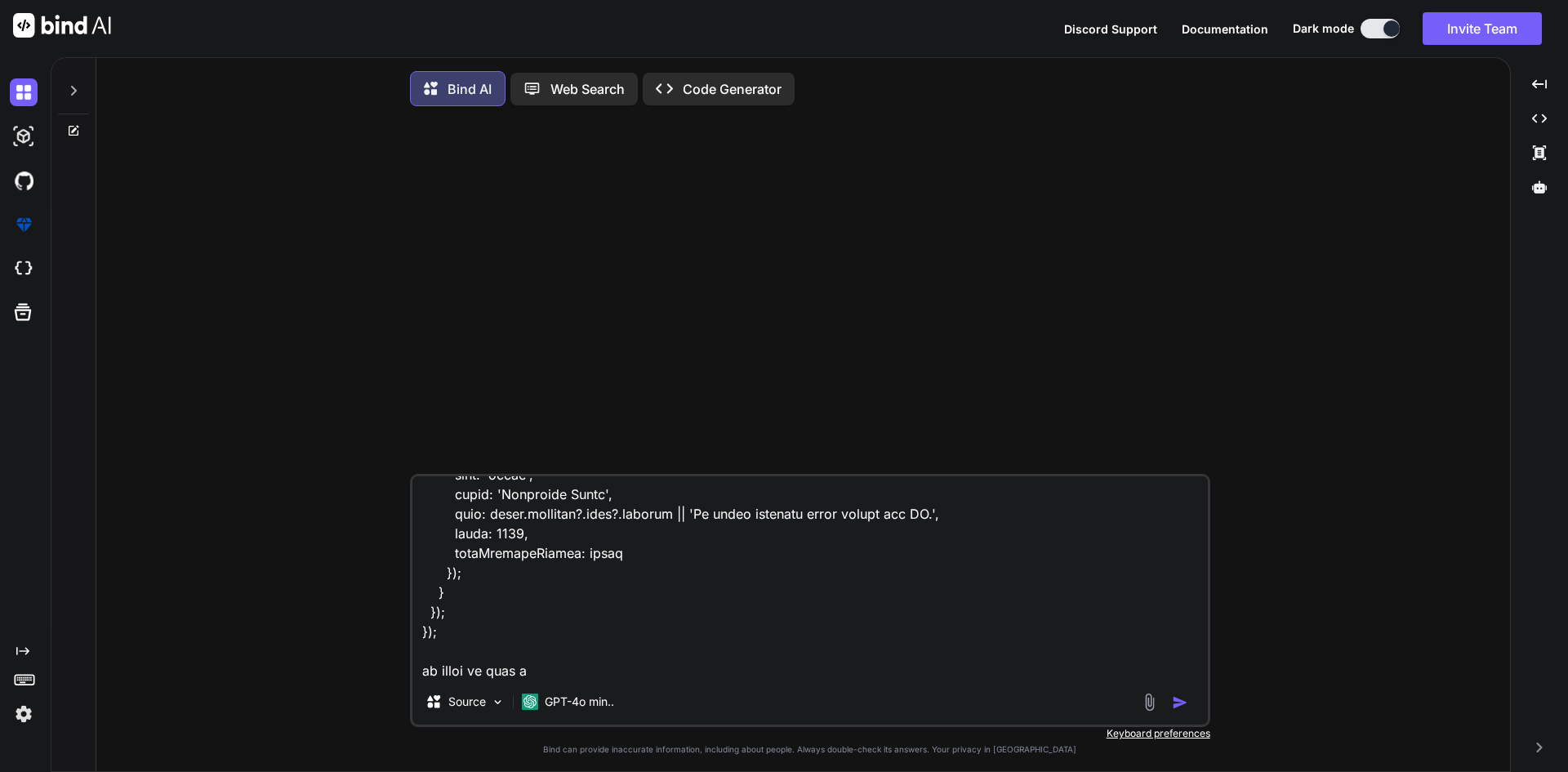
type textarea "x"
type textarea "i have all this code document.addEventListener('DOMContentLoaded', function () …"
type textarea "x"
type textarea "i have all this code document.addEventListener('DOMContentLoaded', function () …"
type textarea "x"
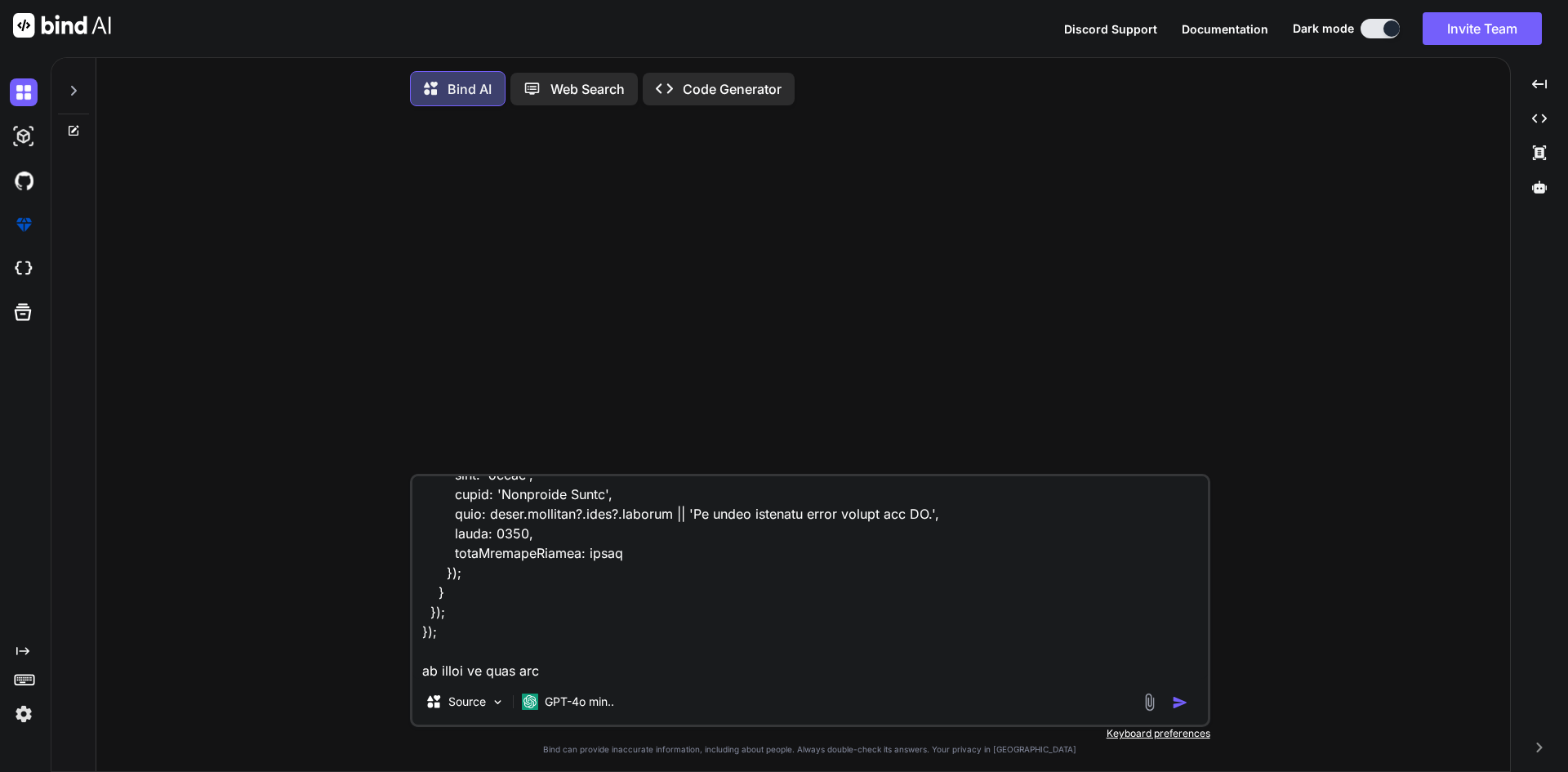
type textarea "i have all this code document.addEventListener('DOMContentLoaded', function () …"
type textarea "x"
type textarea "i have all this code document.addEventListener('DOMContentLoaded', function () …"
type textarea "x"
type textarea "i have all this code document.addEventListener('DOMContentLoaded', function () …"
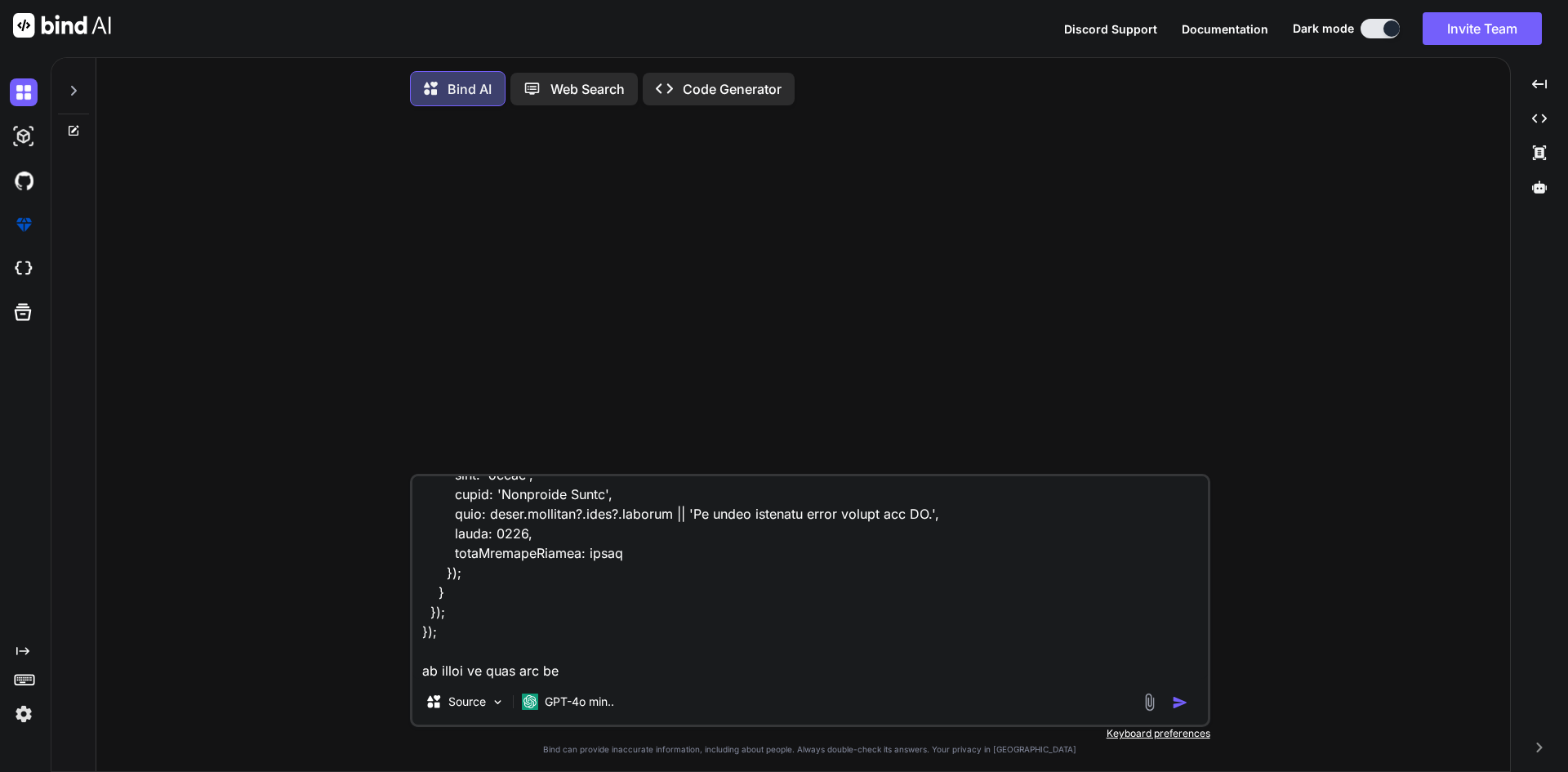
type textarea "x"
type textarea "i have all this code document.addEventListener('DOMContentLoaded', function () …"
type textarea "x"
type textarea "i have all this code document.addEventListener('DOMContentLoaded', function () …"
type textarea "x"
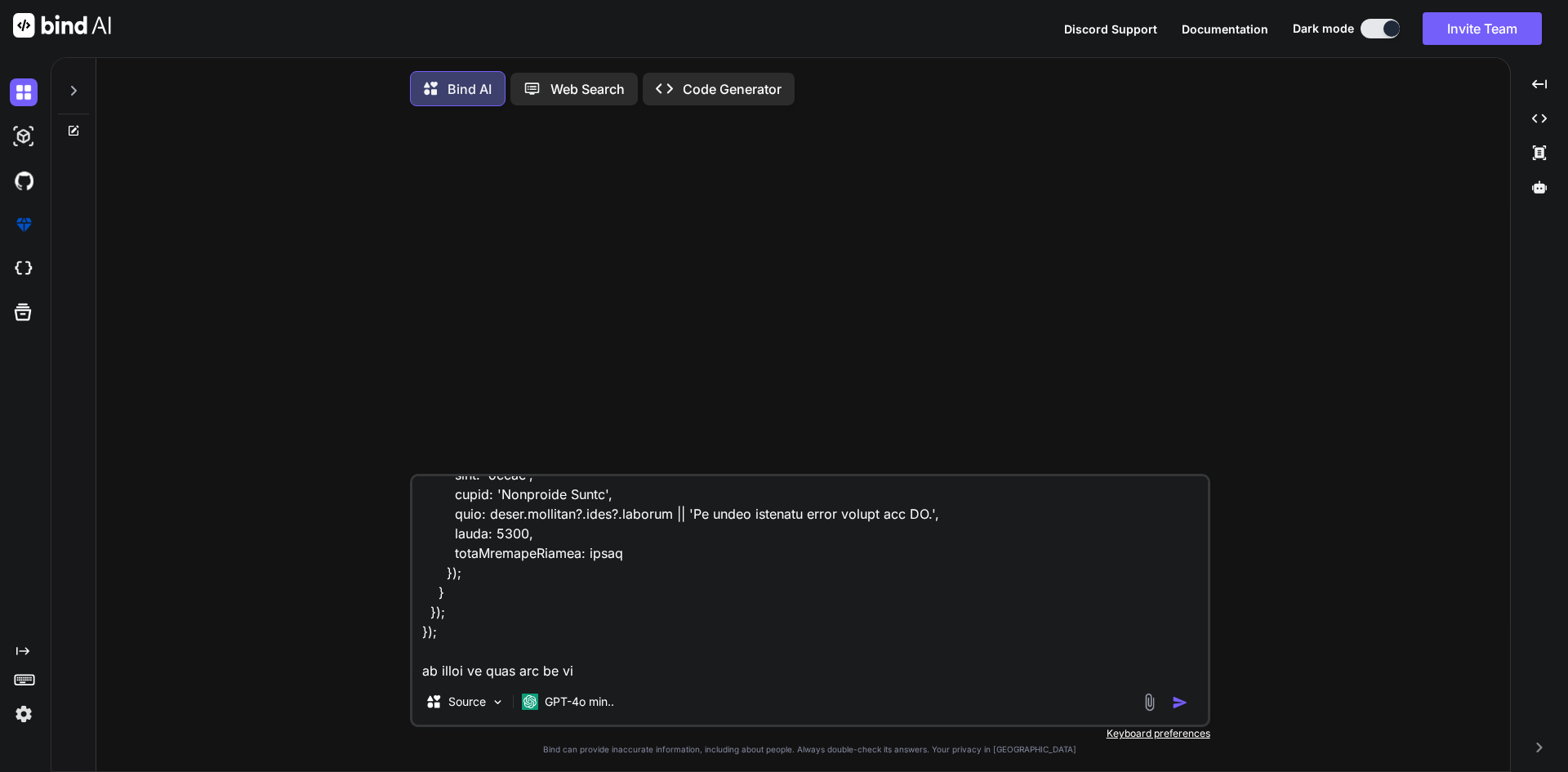
type textarea "i have all this code document.addEventListener('DOMContentLoaded', function () …"
type textarea "x"
type textarea "i have all this code document.addEventListener('DOMContentLoaded', function () …"
type textarea "x"
type textarea "i have all this code document.addEventListener('DOMContentLoaded', function () …"
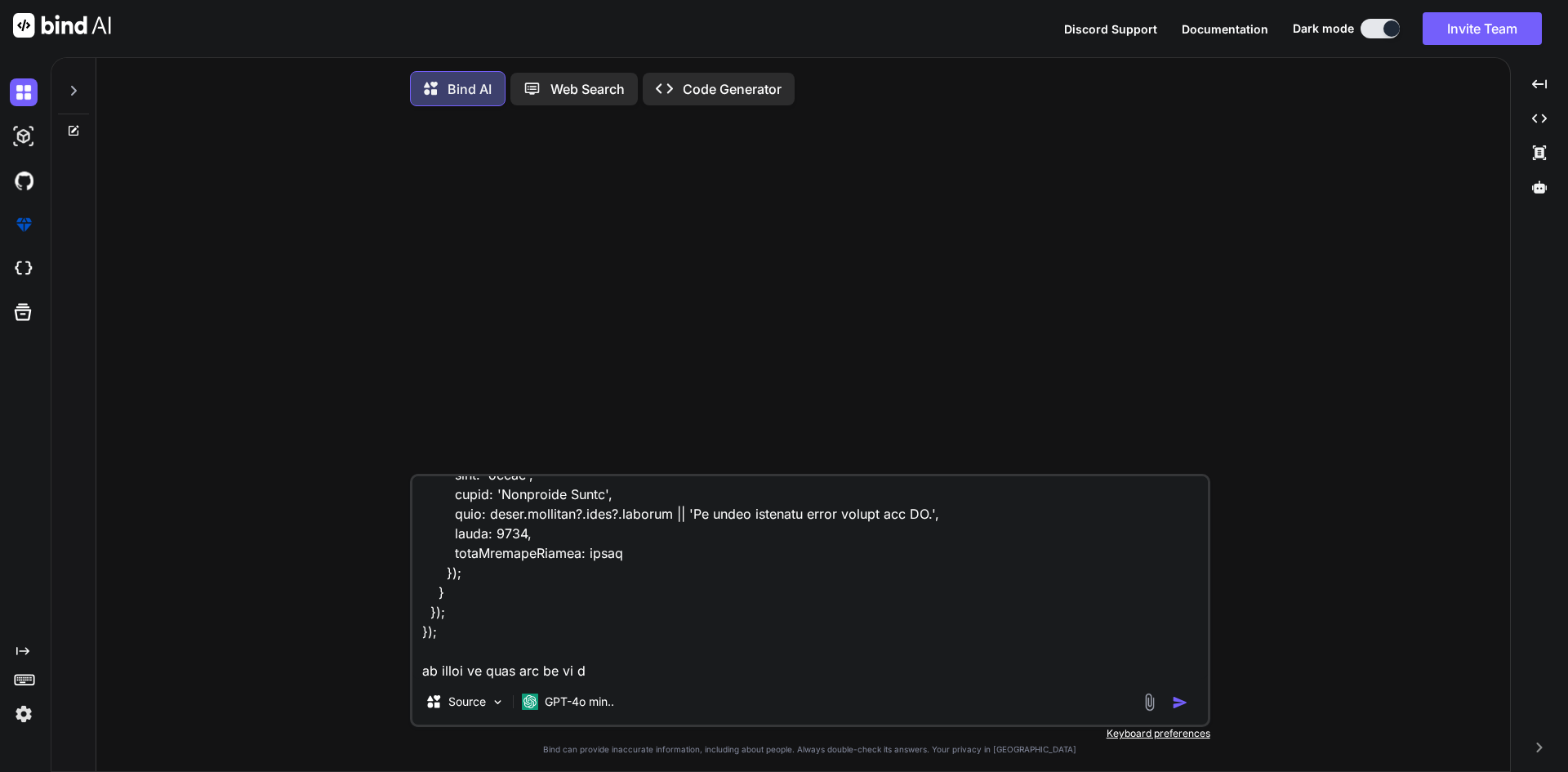
type textarea "x"
type textarea "i have all this code document.addEventListener('DOMContentLoaded', function () …"
type textarea "x"
type textarea "i have all this code document.addEventListener('DOMContentLoaded', function () …"
type textarea "x"
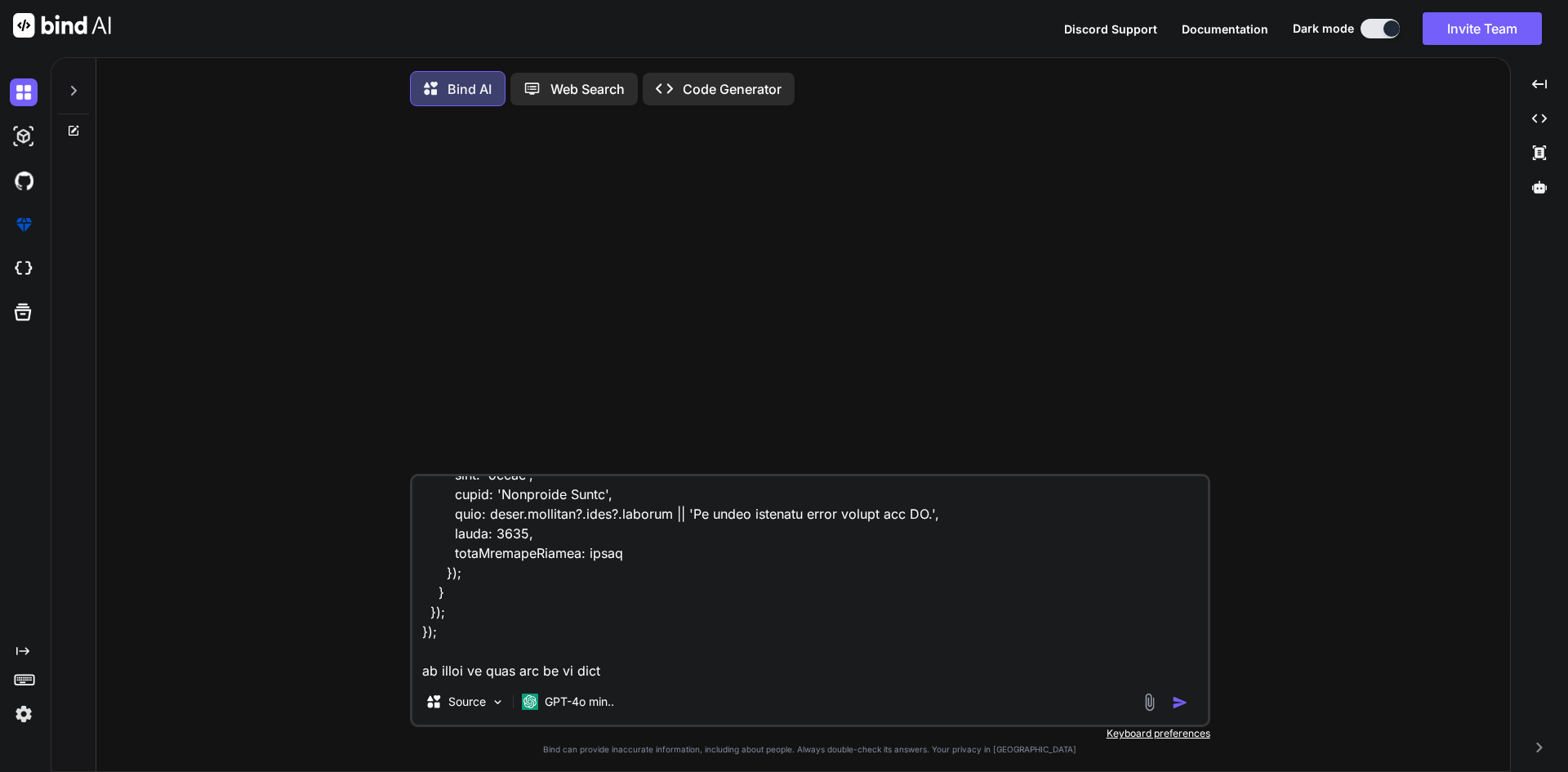
type textarea "i have all this code document.addEventListener('DOMContentLoaded', function () …"
type textarea "x"
type textarea "i have all this code document.addEventListener('DOMContentLoaded', function () …"
type textarea "x"
type textarea "i have all this code document.addEventListener('DOMContentLoaded', function () …"
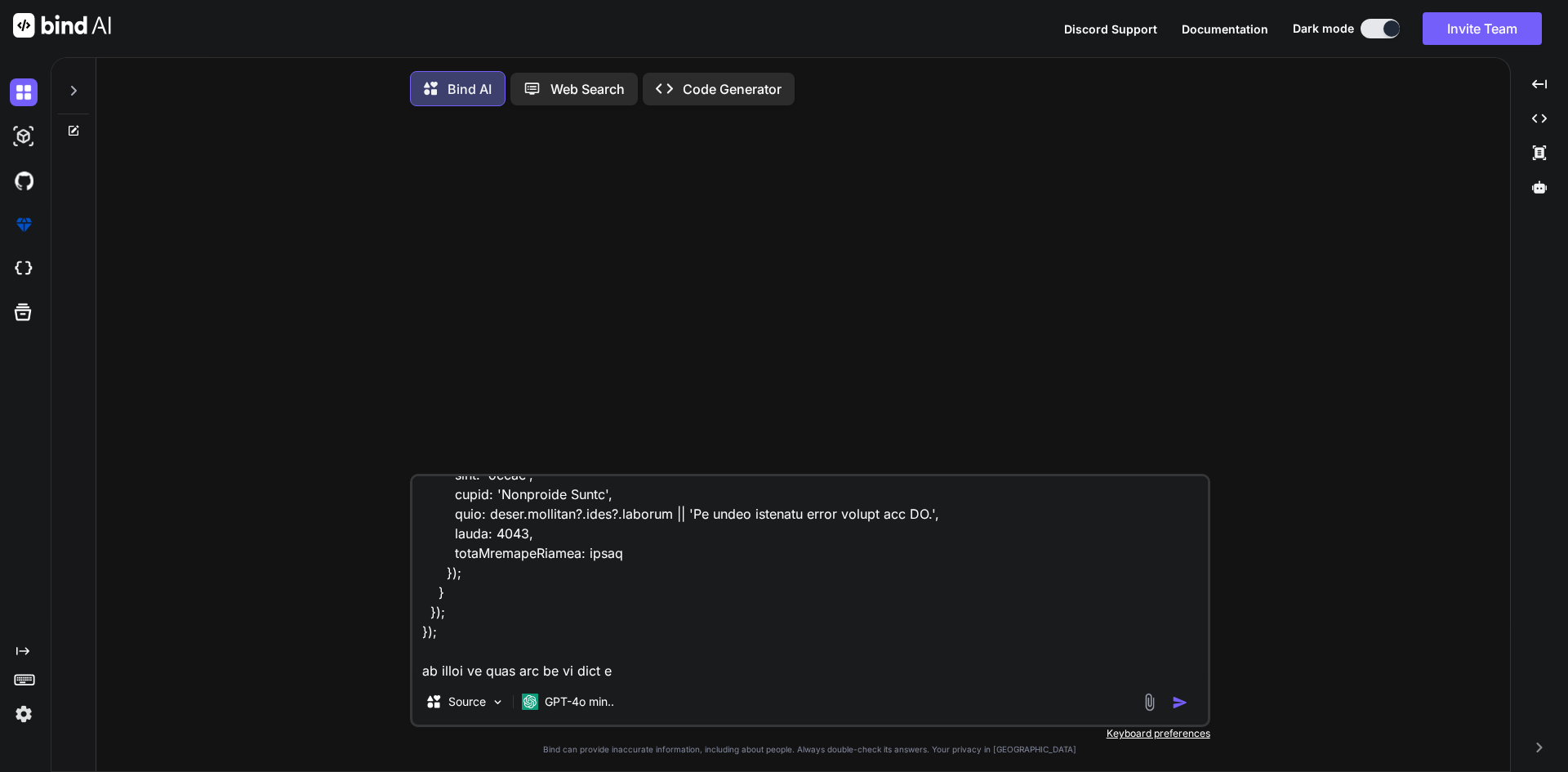
type textarea "x"
type textarea "i have all this code document.addEventListener('DOMContentLoaded', function () …"
type textarea "x"
type textarea "i have all this code document.addEventListener('DOMContentLoaded', function () …"
type textarea "x"
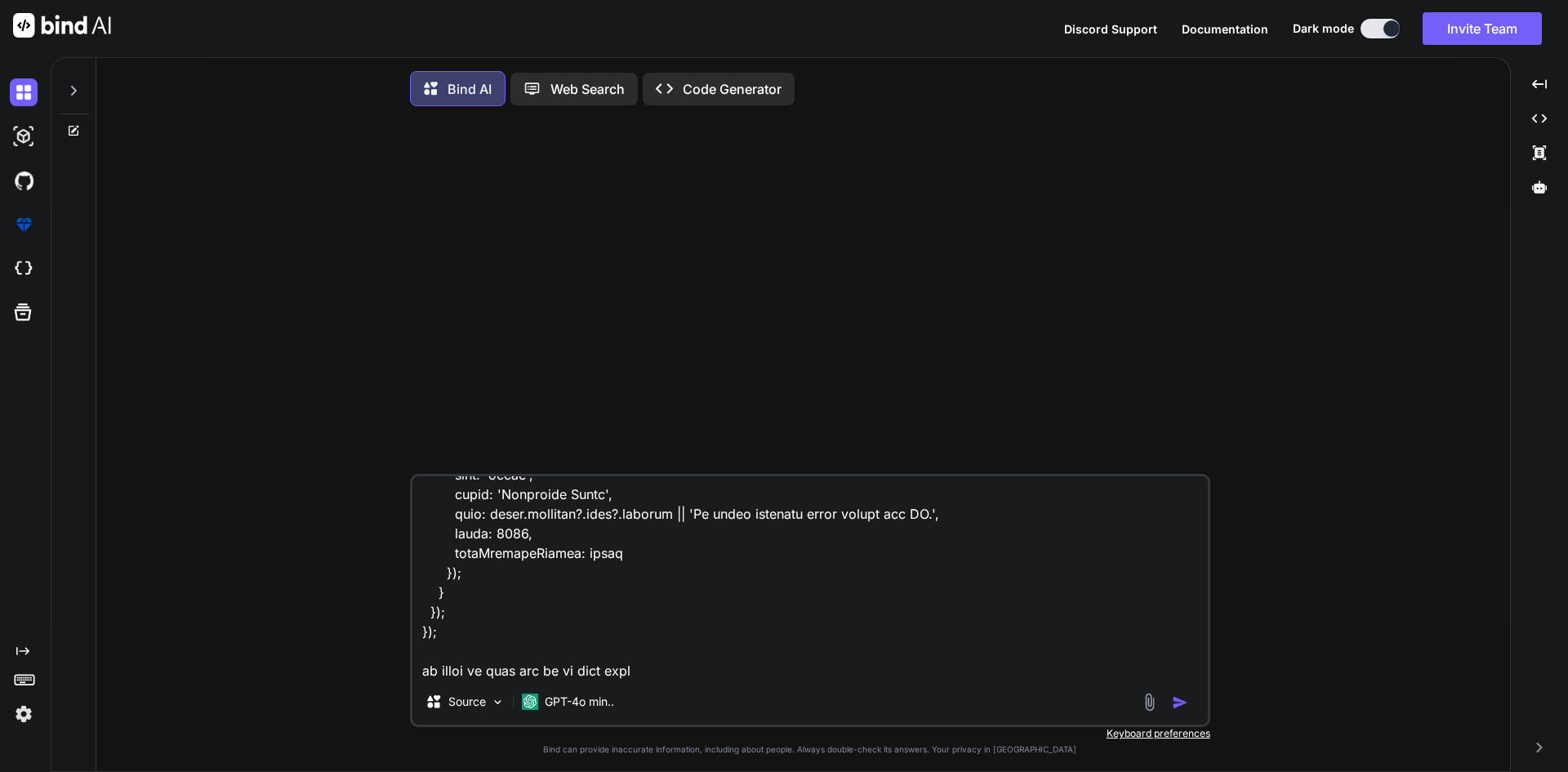
type textarea "i have all this code document.addEventListener('DOMContentLoaded', function () …"
type textarea "x"
type textarea "i have all this code document.addEventListener('DOMContentLoaded', function () …"
type textarea "x"
type textarea "i have all this code document.addEventListener('DOMContentLoaded', function () …"
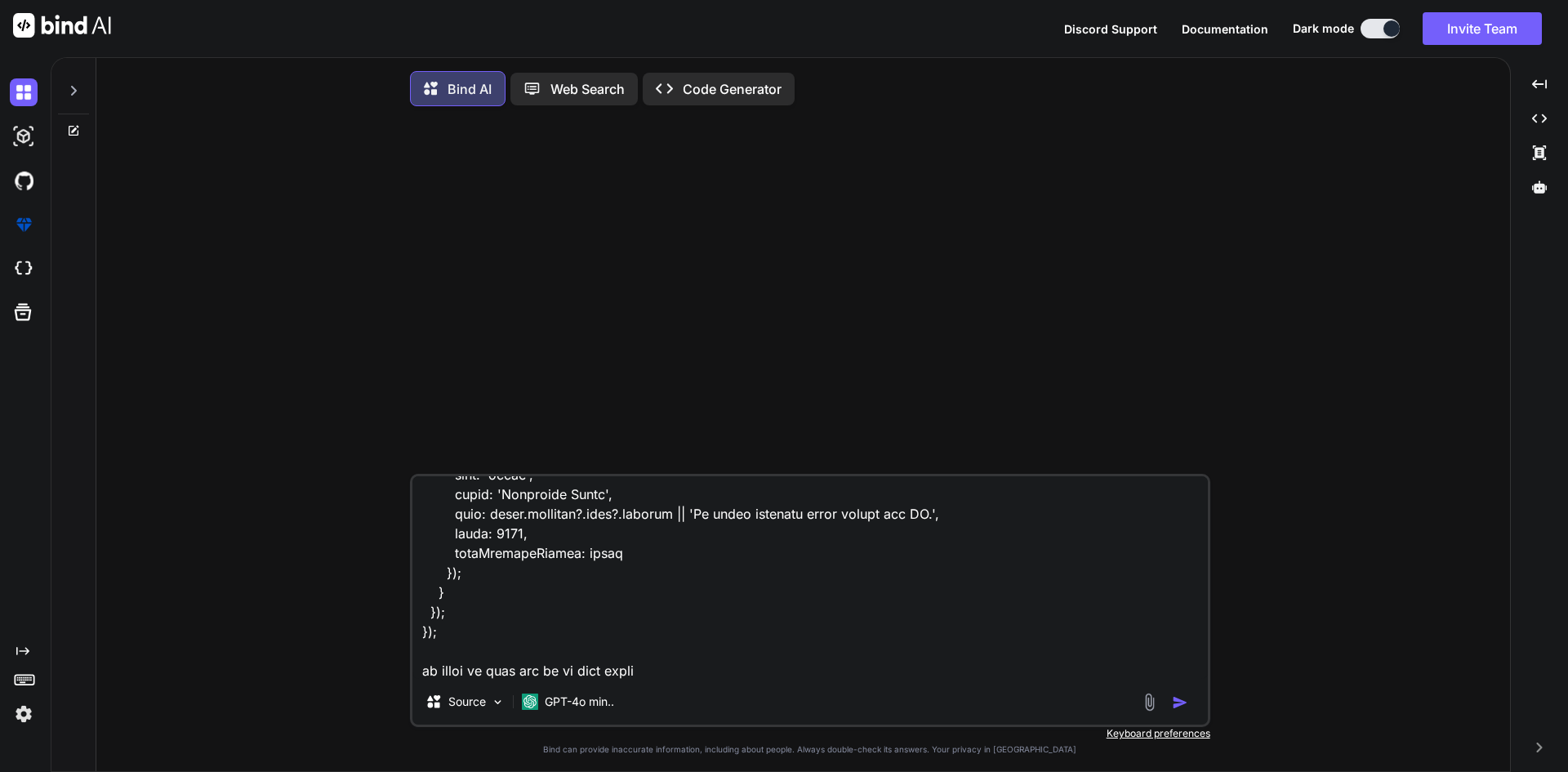
type textarea "x"
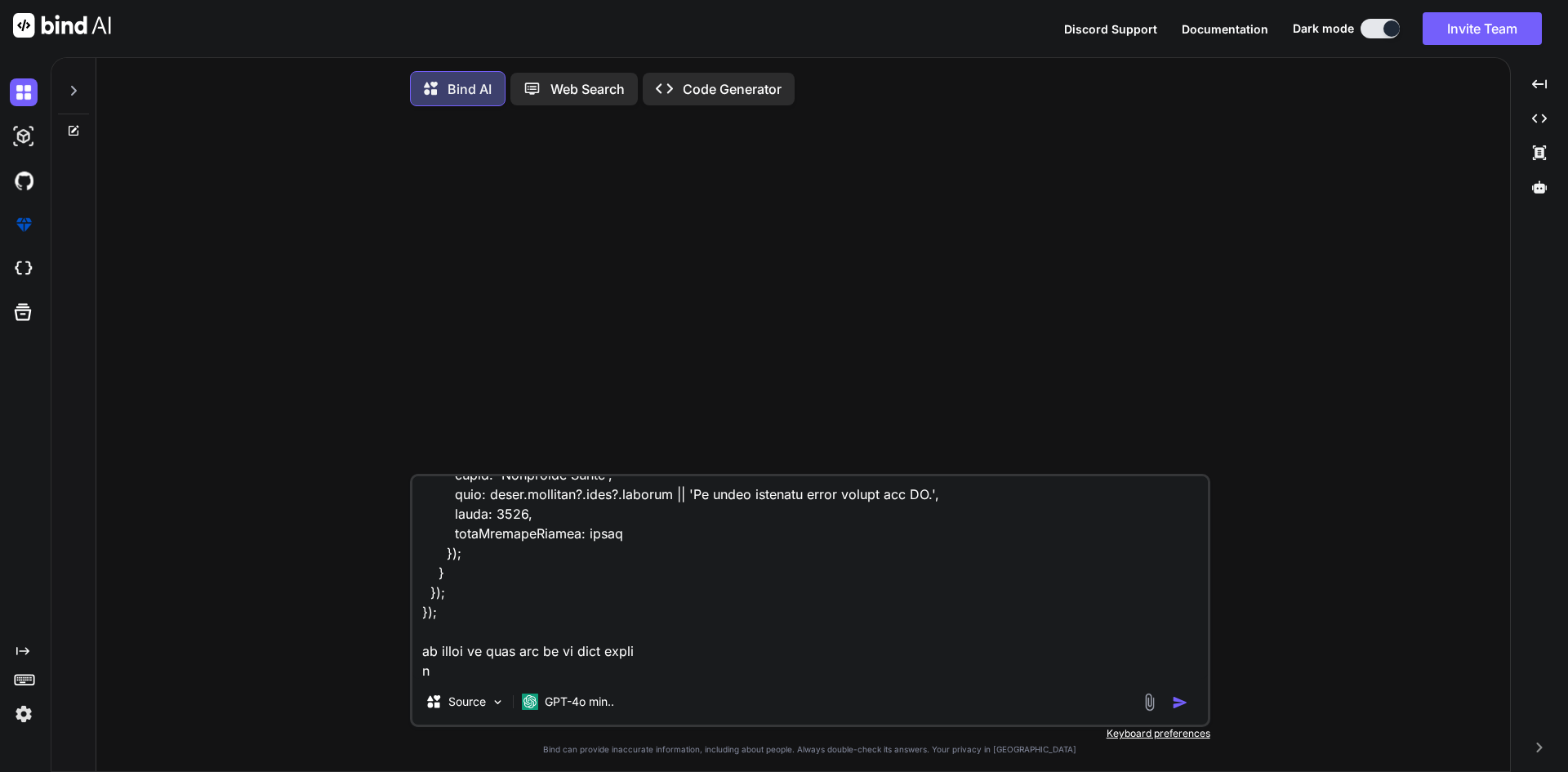
type textarea "i have all this code document.addEventListener('DOMContentLoaded', function () …"
type textarea "x"
type textarea "i have all this code document.addEventListener('DOMContentLoaded', function () …"
type textarea "x"
type textarea "i have all this code document.addEventListener('DOMContentLoaded', function () …"
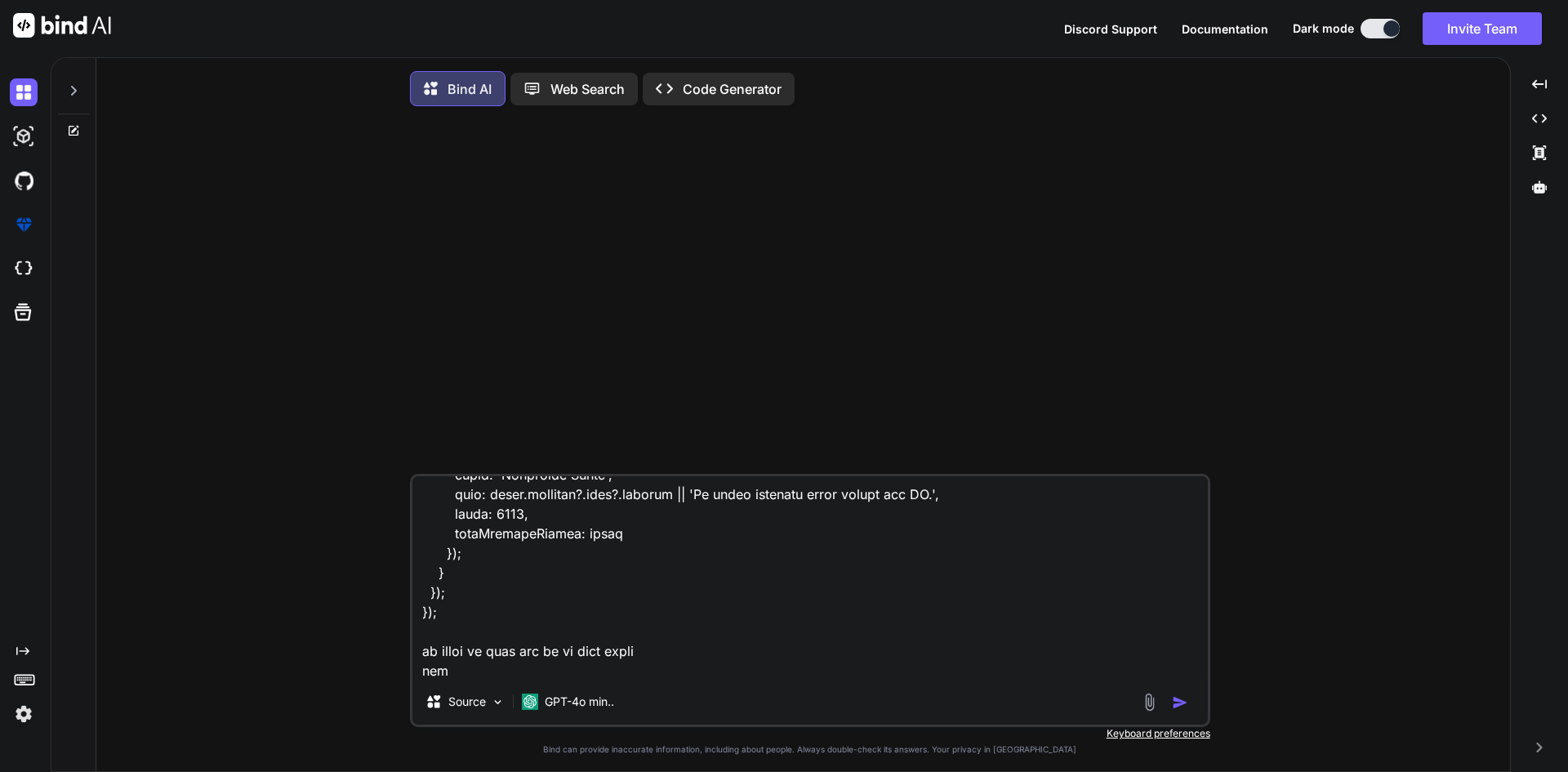
type textarea "x"
type textarea "i have all this code document.addEventListener('DOMContentLoaded', function () …"
type textarea "x"
type textarea "i have all this code document.addEventListener('DOMContentLoaded', function () …"
type textarea "x"
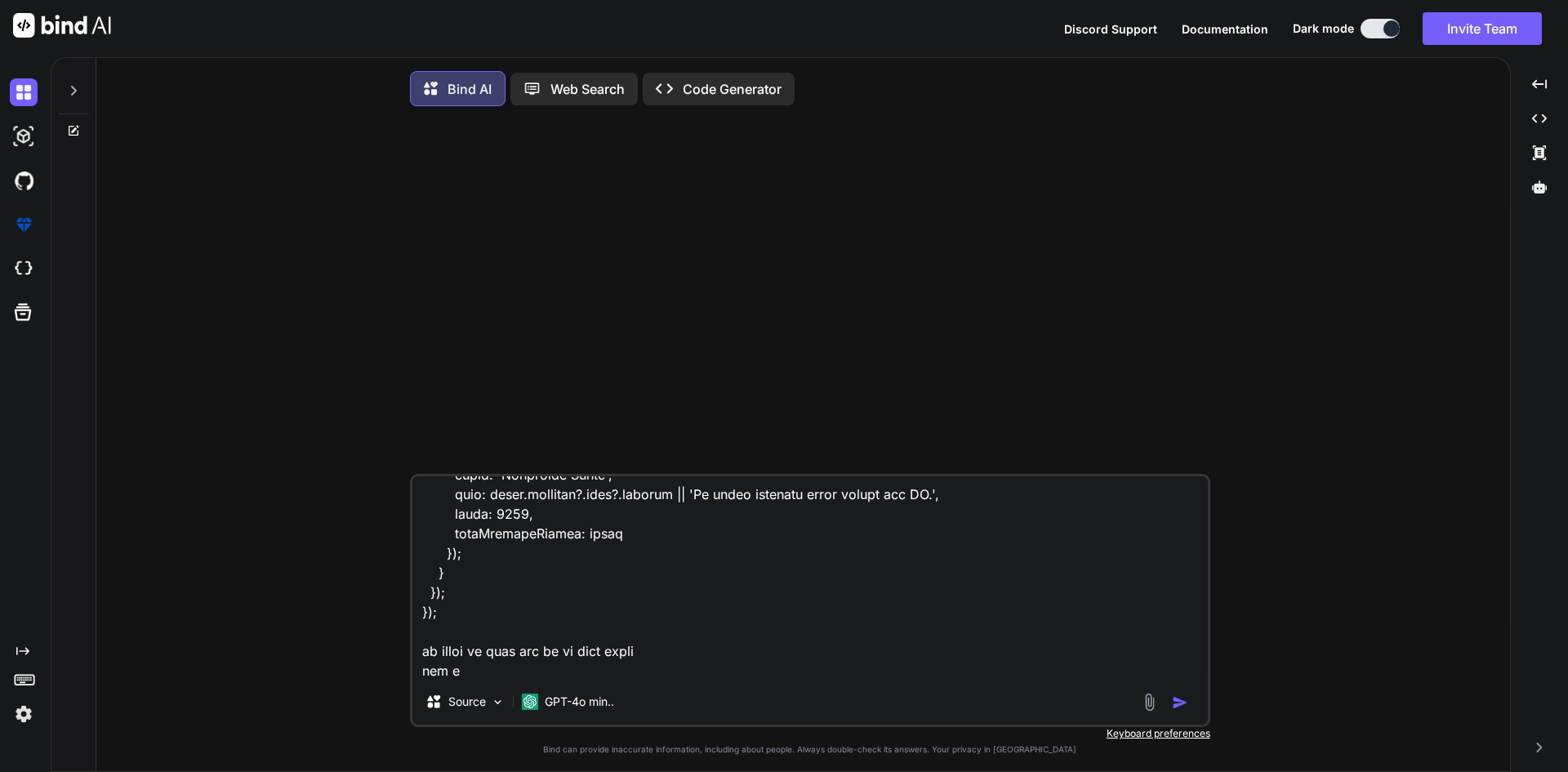
type textarea "i have all this code document.addEventListener('DOMContentLoaded', function () …"
type textarea "x"
type textarea "i have all this code document.addEventListener('DOMContentLoaded', function () …"
type textarea "x"
type textarea "i have all this code document.addEventListener('DOMContentLoaded', function () …"
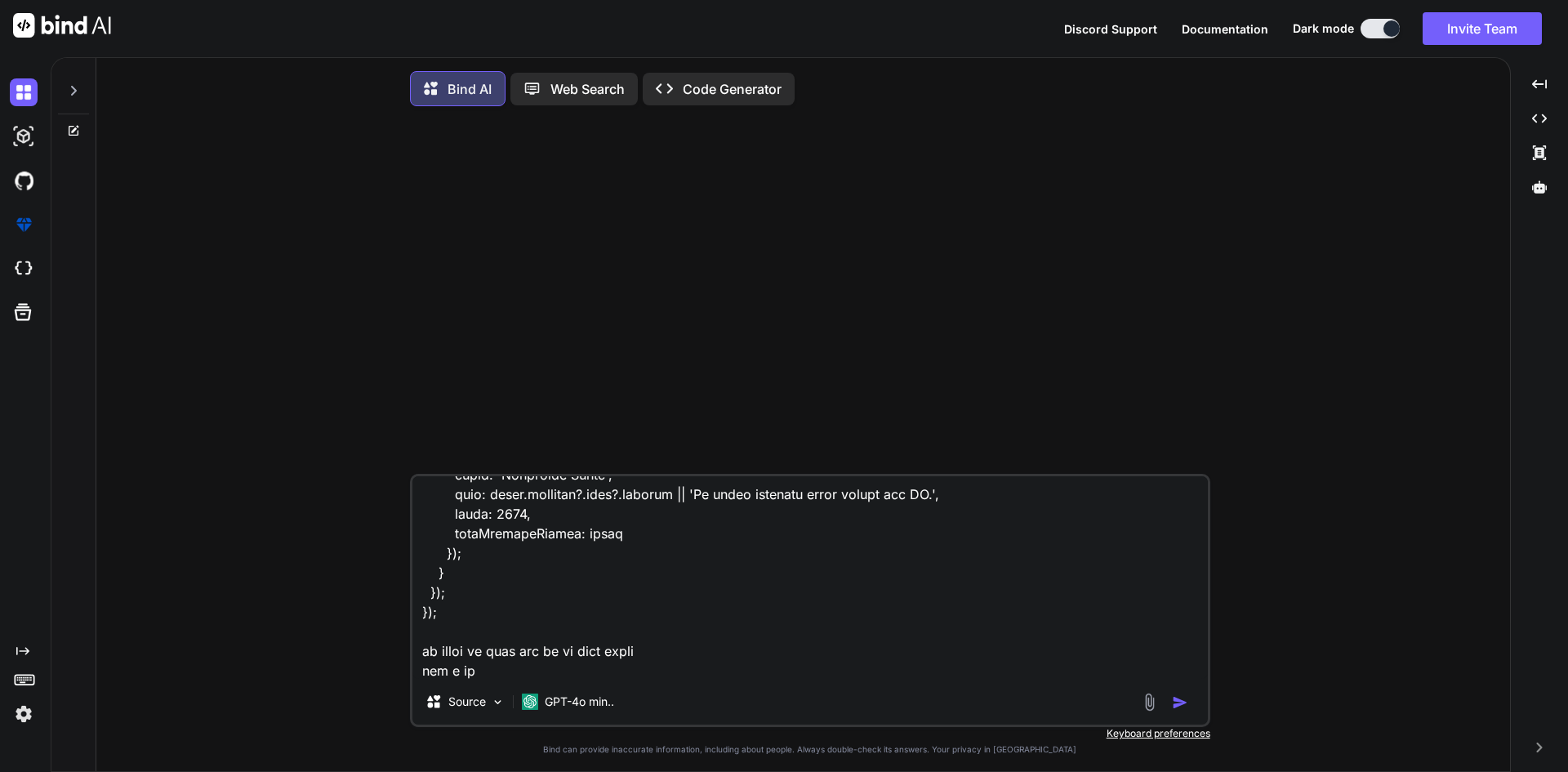
type textarea "x"
type textarea "i have all this code document.addEventListener('DOMContentLoaded', function () …"
type textarea "x"
type textarea "i have all this code document.addEventListener('DOMContentLoaded', function () …"
type textarea "x"
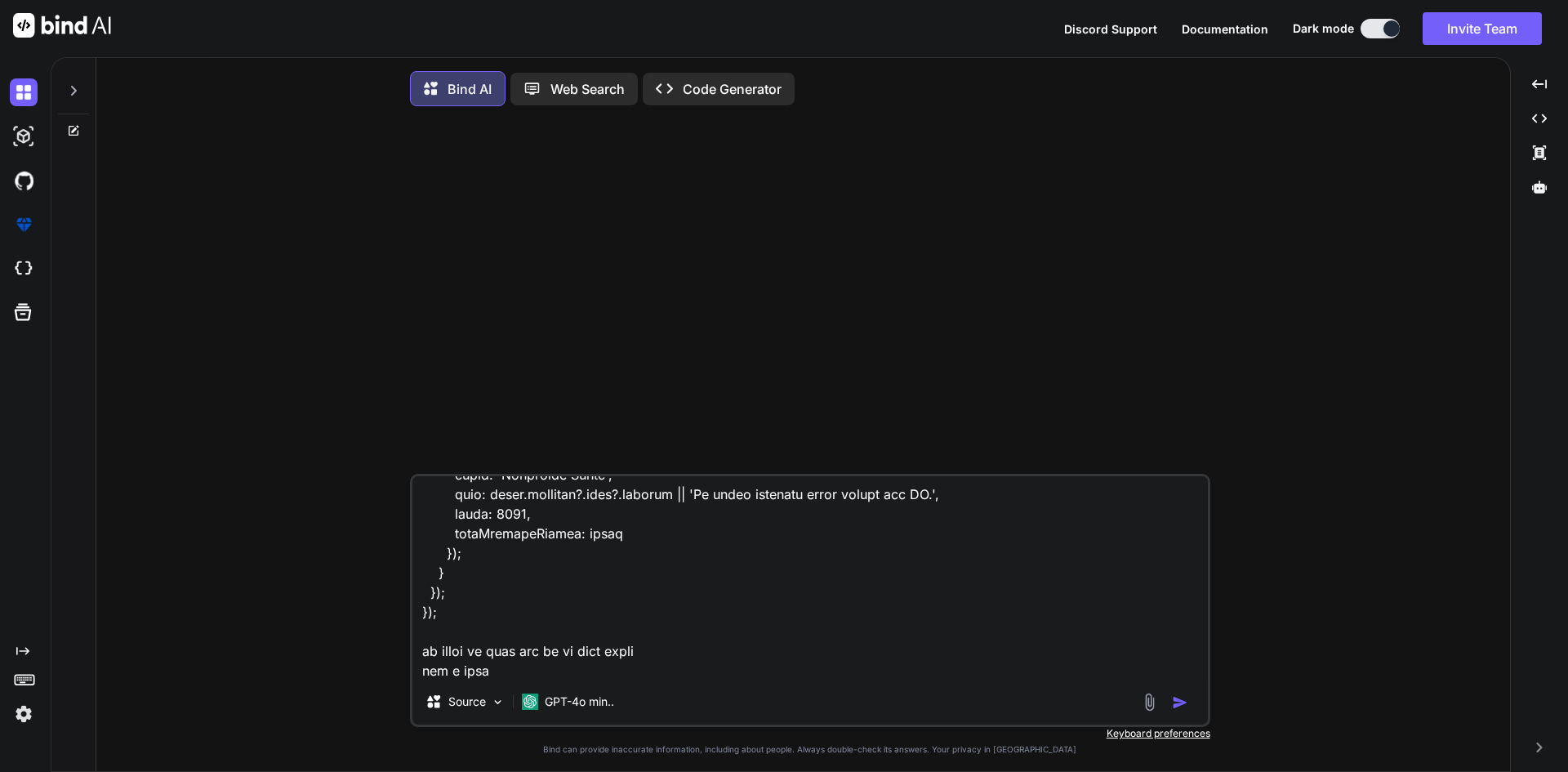
type textarea "i have all this code document.addEventListener('DOMContentLoaded', function () …"
type textarea "x"
type textarea "i have all this code document.addEventListener('DOMContentLoaded', function () …"
type textarea "x"
type textarea "i have all this code document.addEventListener('DOMContentLoaded', function () …"
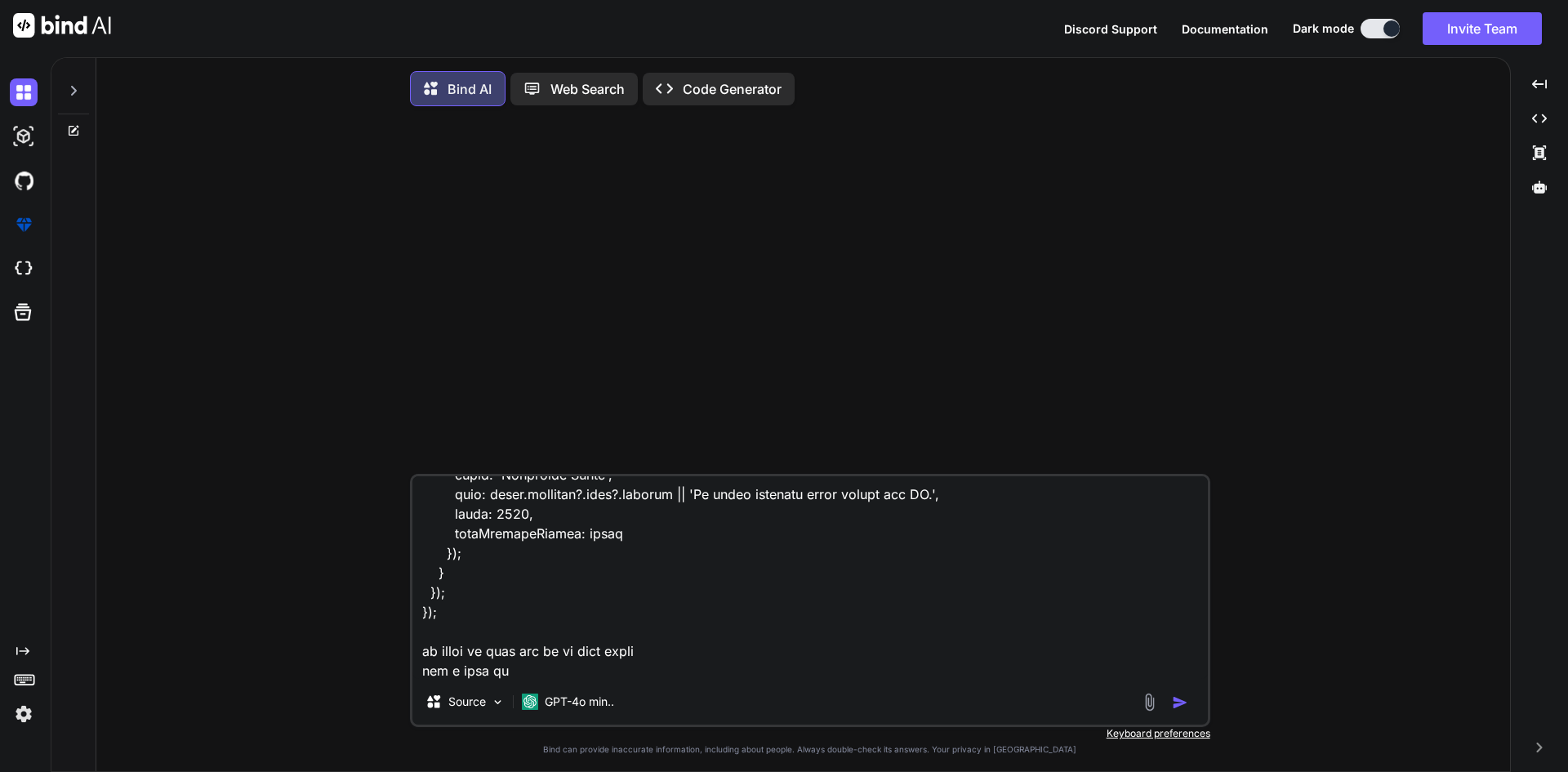
type textarea "x"
type textarea "i have all this code document.addEventListener('DOMContentLoaded', function () …"
type textarea "x"
type textarea "i have all this code document.addEventListener('DOMContentLoaded', function () …"
type textarea "x"
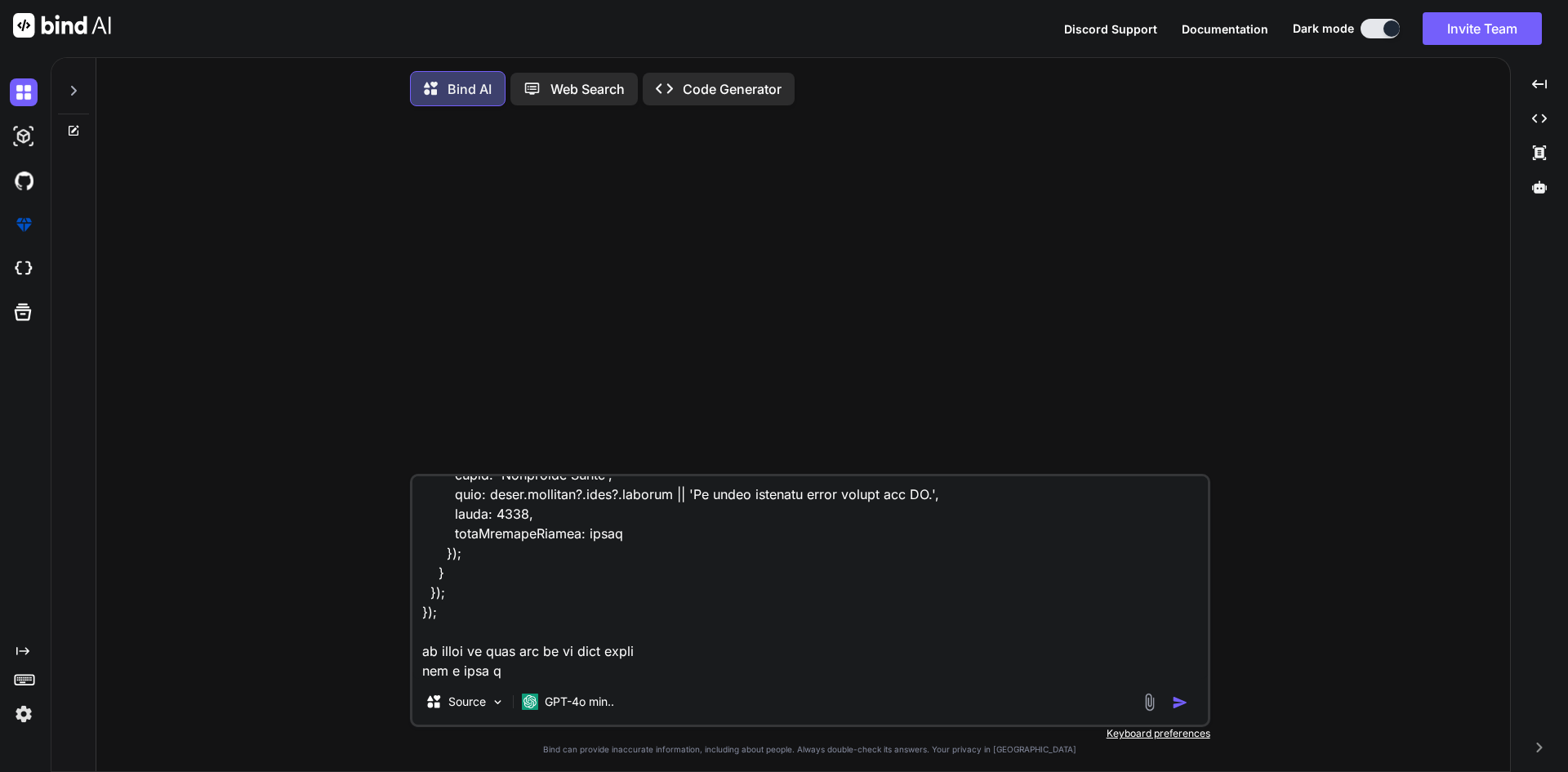
type textarea "i have all this code document.addEventListener('DOMContentLoaded', function () …"
type textarea "x"
type textarea "i have all this code document.addEventListener('DOMContentLoaded', function () …"
type textarea "x"
type textarea "i have all this code document.addEventListener('DOMContentLoaded', function () …"
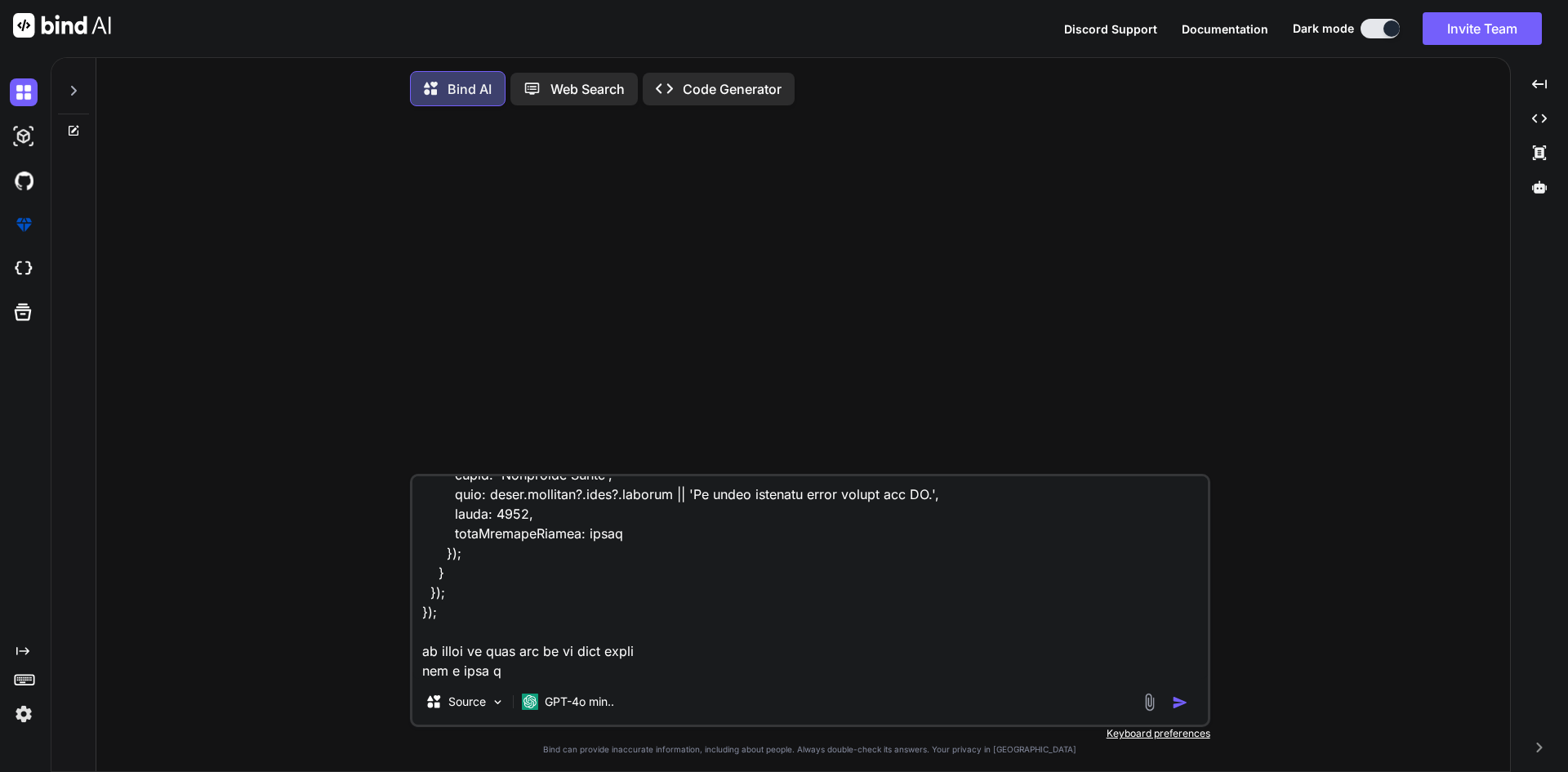
type textarea "x"
type textarea "i have all this code document.addEventListener('DOMContentLoaded', function () …"
type textarea "x"
type textarea "i have all this code document.addEventListener('DOMContentLoaded', function () …"
type textarea "x"
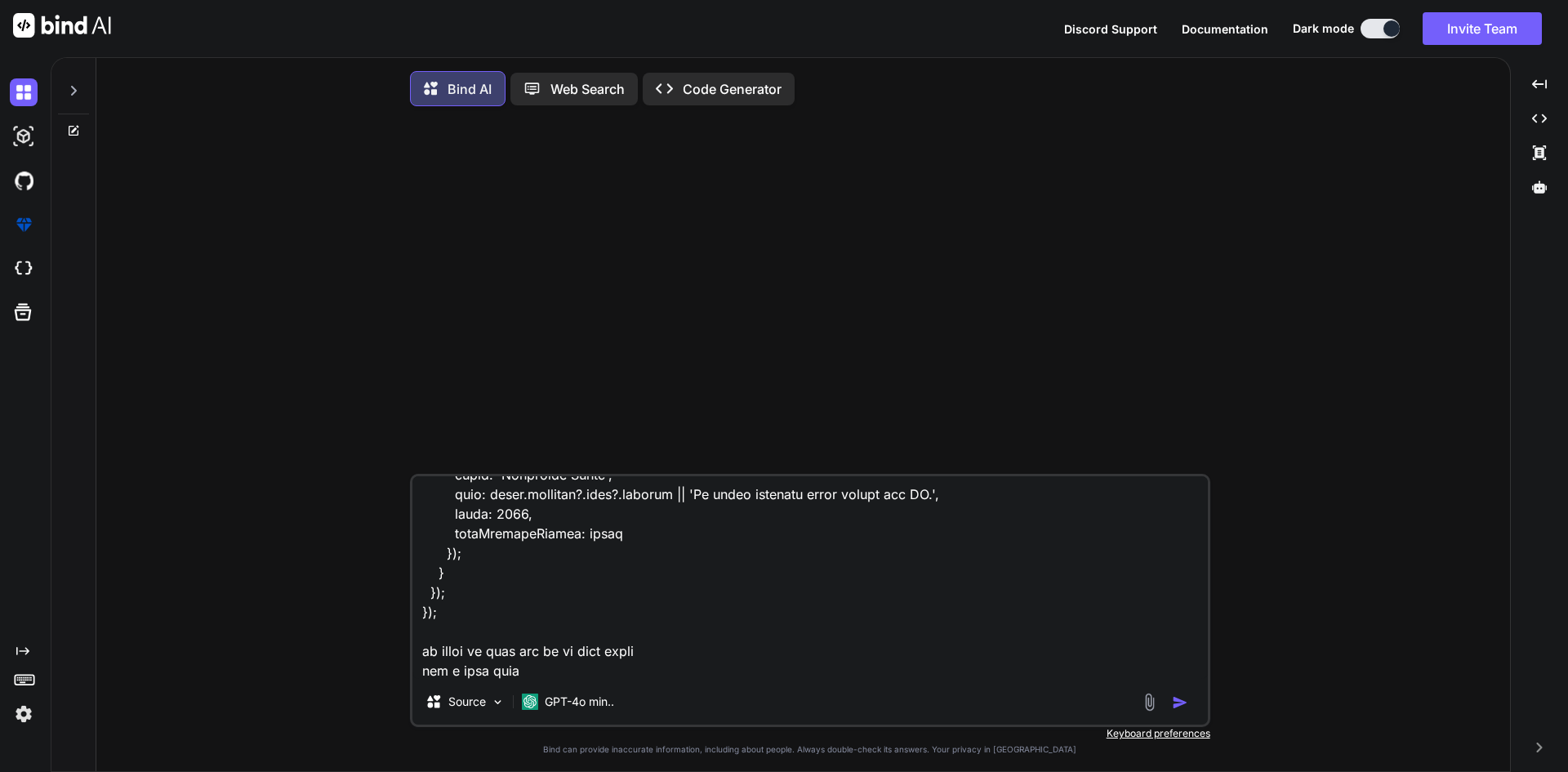
type textarea "i have all this code document.addEventListener('DOMContentLoaded', function () …"
type textarea "x"
type textarea "i have all this code document.addEventListener('DOMContentLoaded', function () …"
type textarea "x"
type textarea "i have all this code document.addEventListener('DOMContentLoaded', function () …"
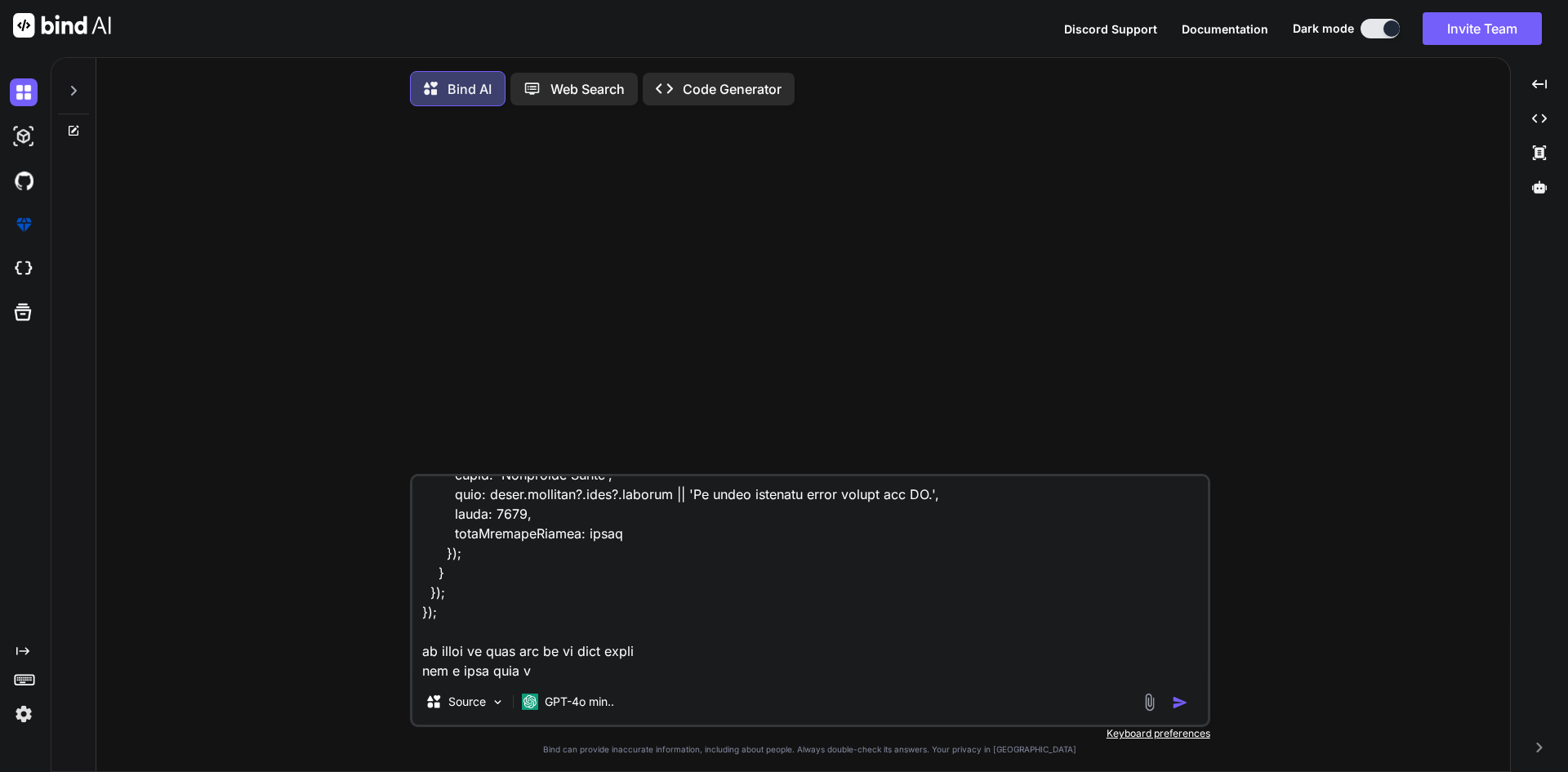
type textarea "x"
type textarea "i have all this code document.addEventListener('DOMContentLoaded', function () …"
type textarea "x"
type textarea "i have all this code document.addEventListener('DOMContentLoaded', function () …"
type textarea "x"
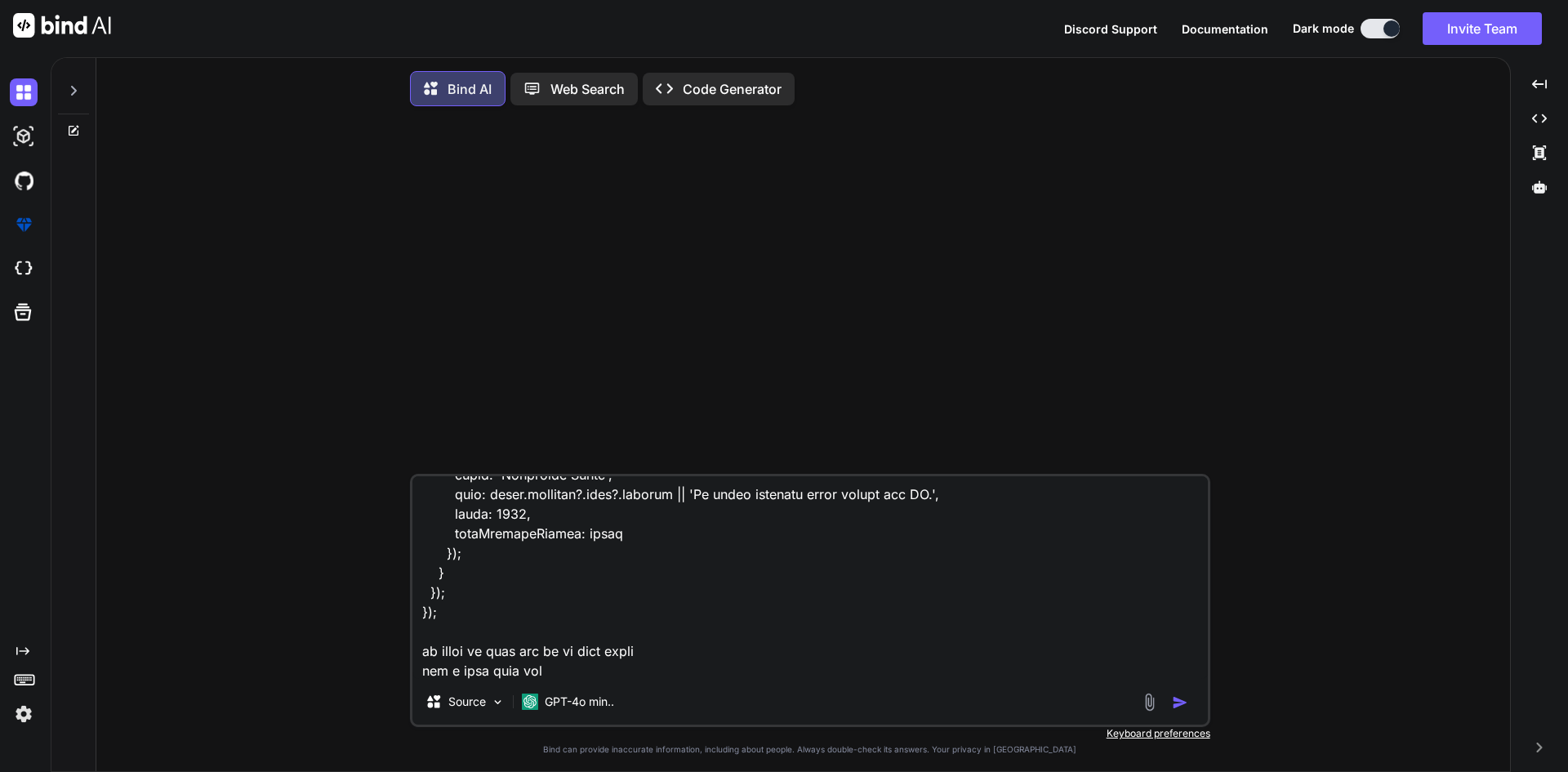
type textarea "i have all this code document.addEventListener('DOMContentLoaded', function () …"
type textarea "x"
type textarea "i have all this code document.addEventListener('DOMContentLoaded', function () …"
type textarea "x"
type textarea "i have all this code document.addEventListener('DOMContentLoaded', function () …"
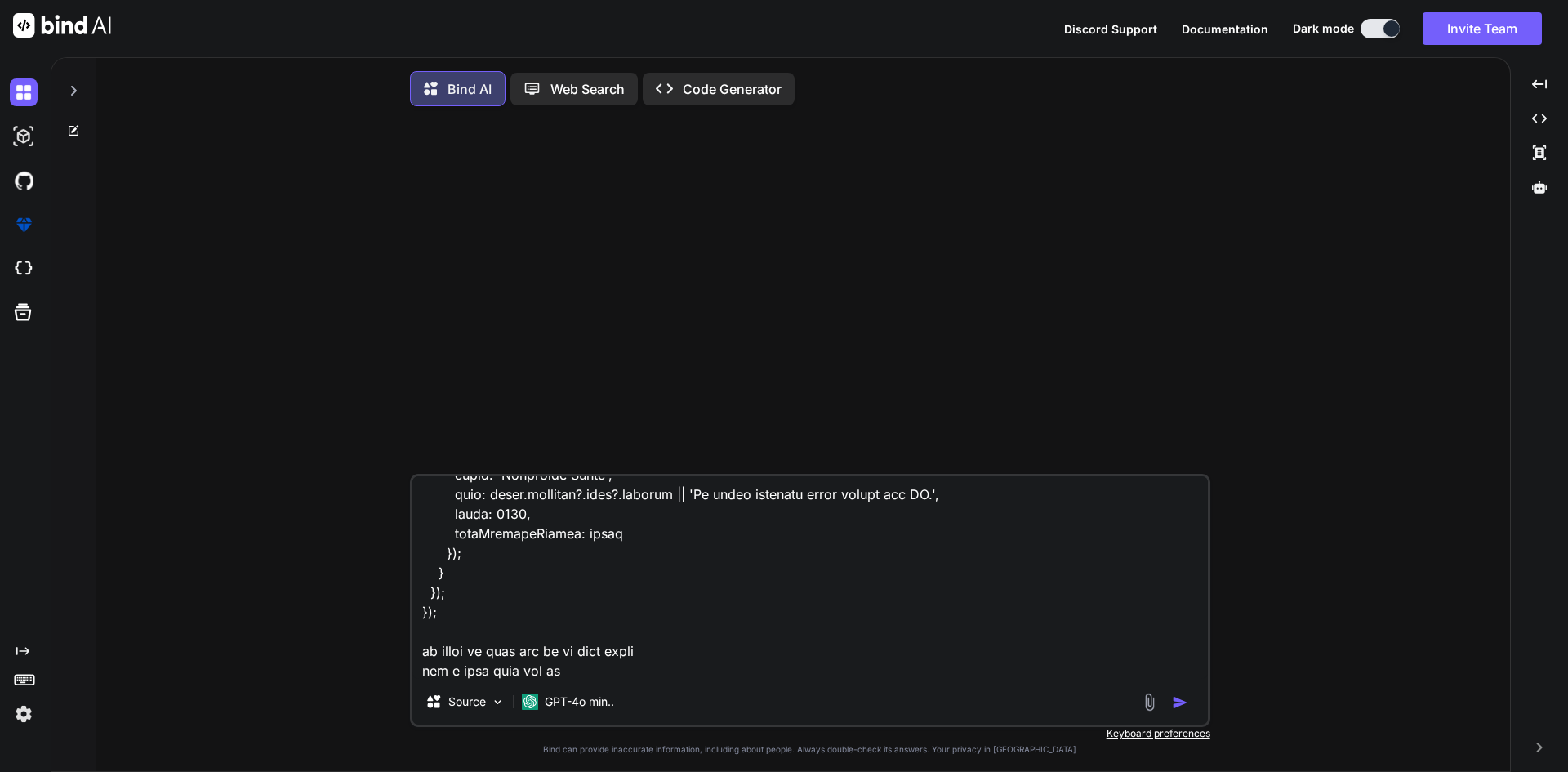
type textarea "x"
type textarea "i have all this code document.addEventListener('DOMContentLoaded', function () …"
type textarea "x"
type textarea "i have all this code document.addEventListener('DOMContentLoaded', function () …"
type textarea "x"
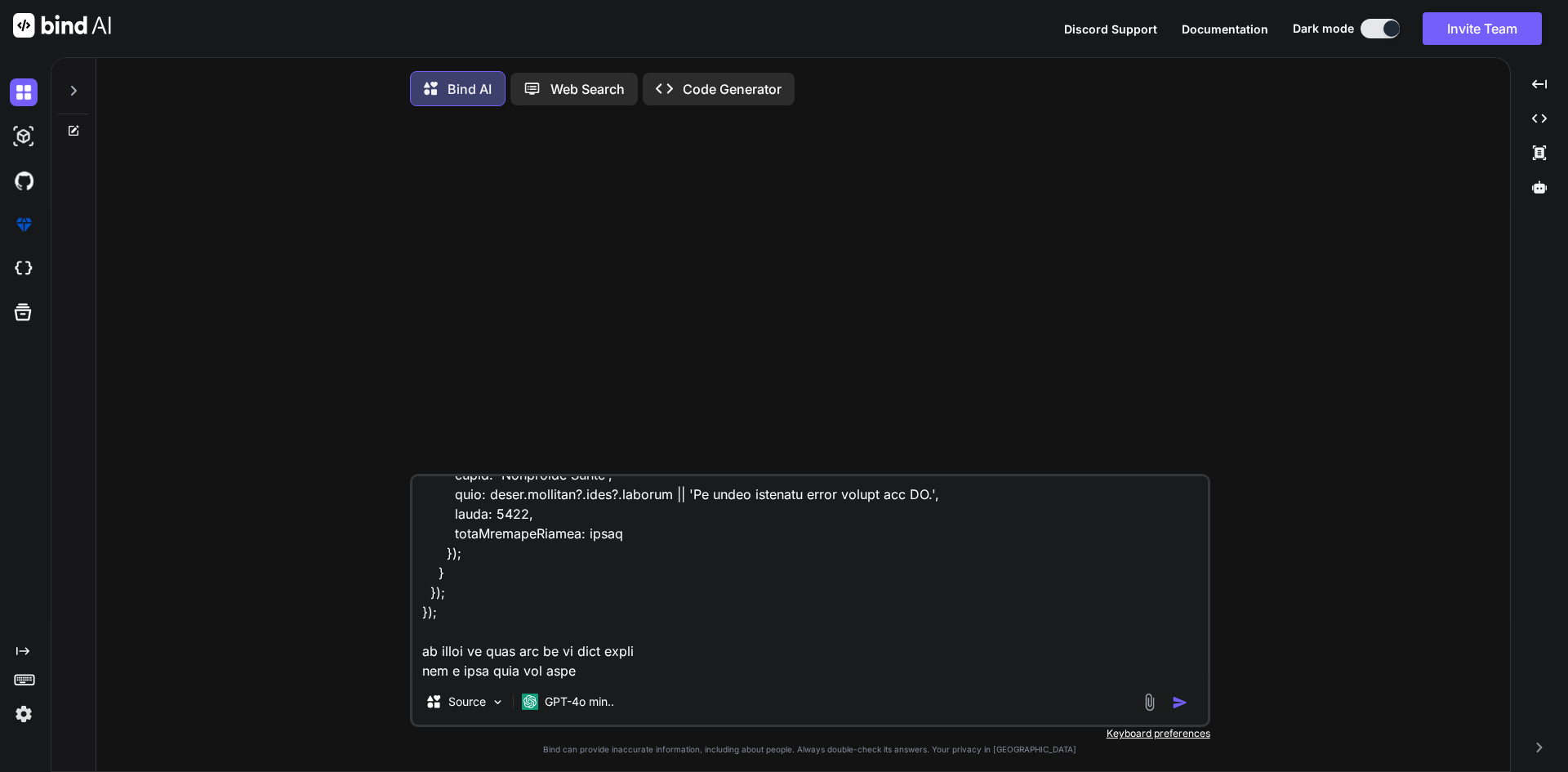
type textarea "i have all this code document.addEventListener('DOMContentLoaded', function () …"
type textarea "x"
type textarea "i have all this code document.addEventListener('DOMContentLoaded', function () …"
type textarea "x"
type textarea "i have all this code document.addEventListener('DOMContentLoaded', function () …"
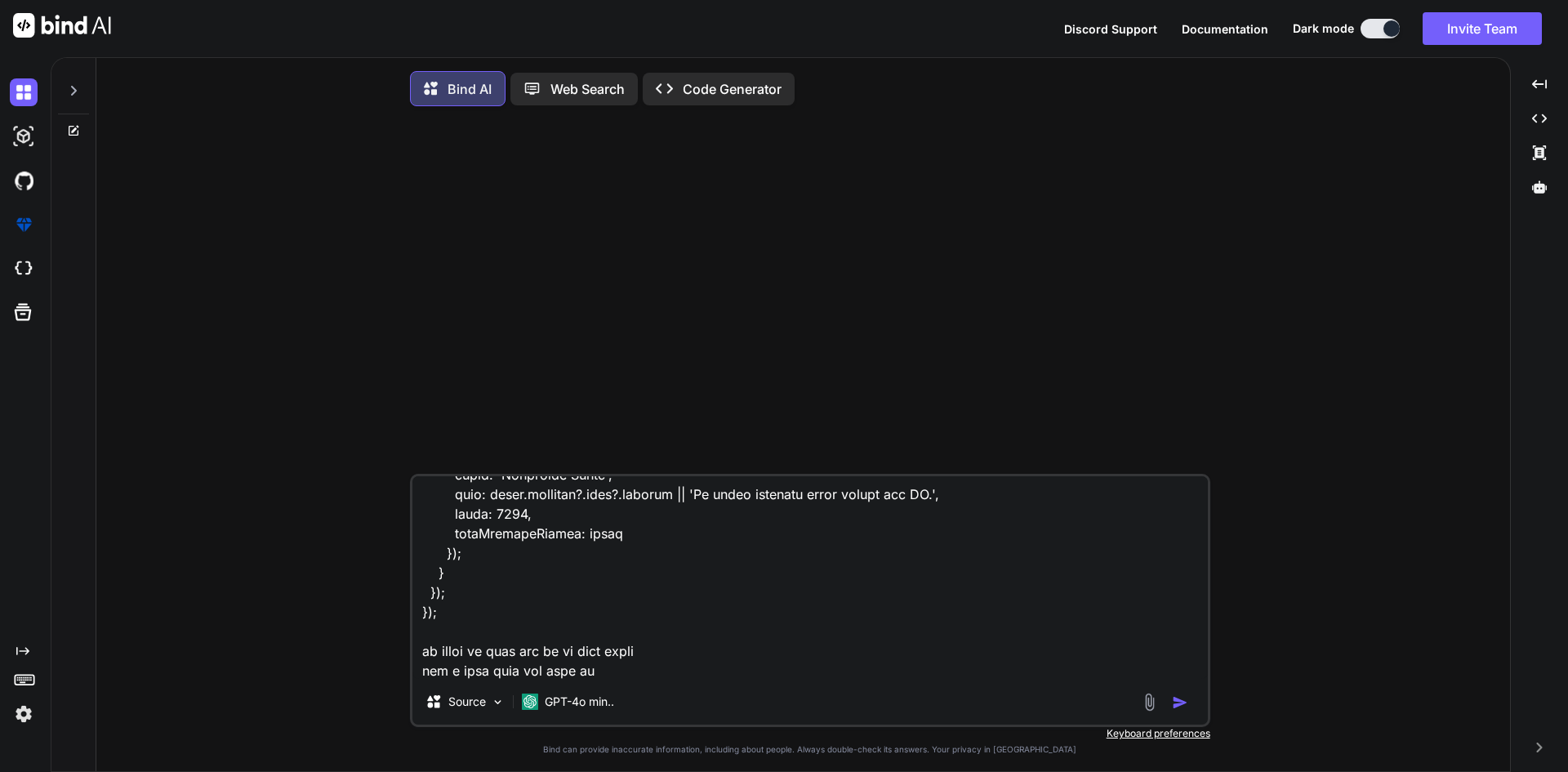
type textarea "x"
type textarea "i have all this code document.addEventListener('DOMContentLoaded', function () …"
type textarea "x"
type textarea "i have all this code document.addEventListener('DOMContentLoaded', function () …"
type textarea "x"
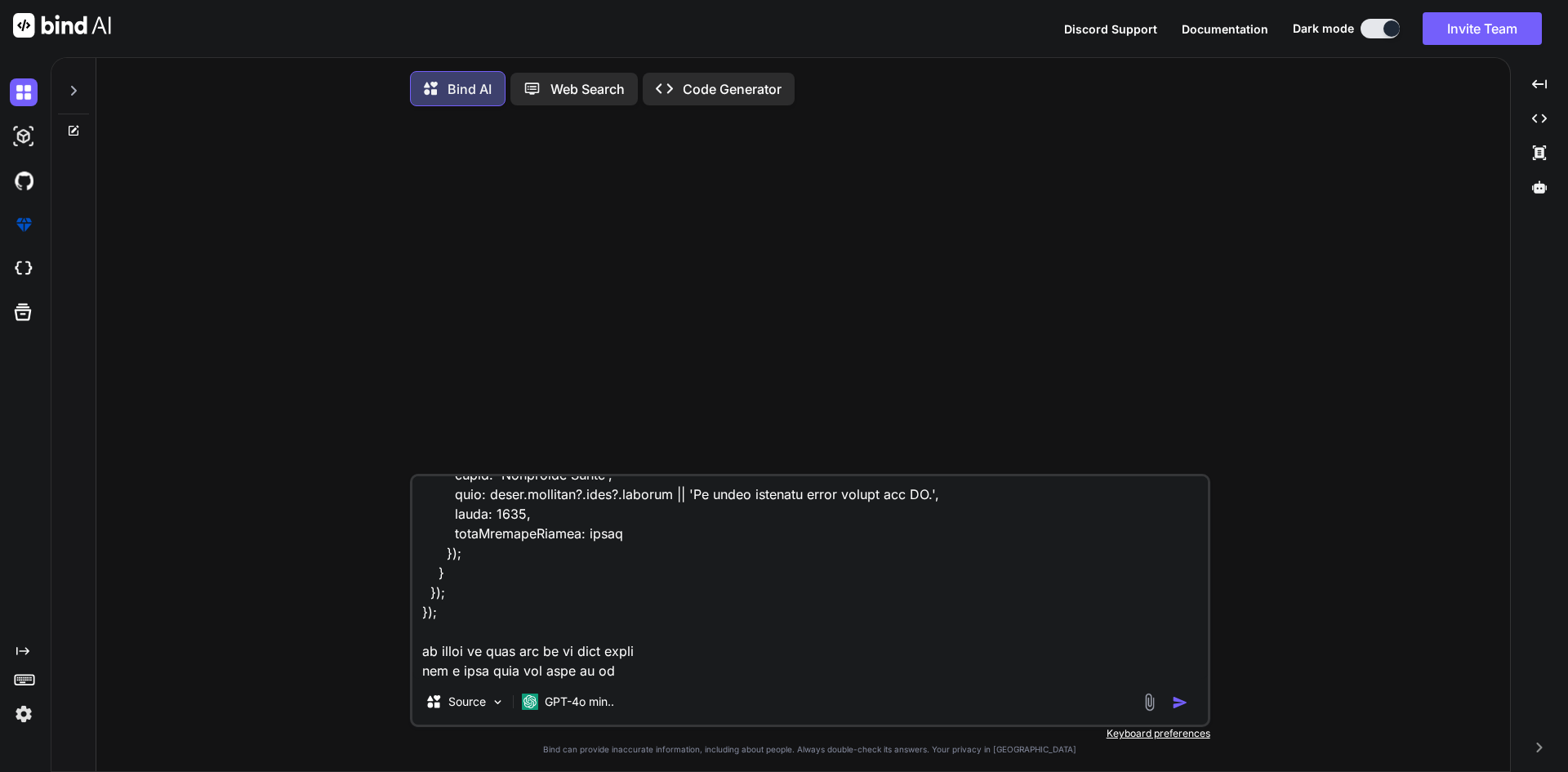
type textarea "i have all this code document.addEventListener('DOMContentLoaded', function () …"
type textarea "x"
type textarea "i have all this code document.addEventListener('DOMContentLoaded', function () …"
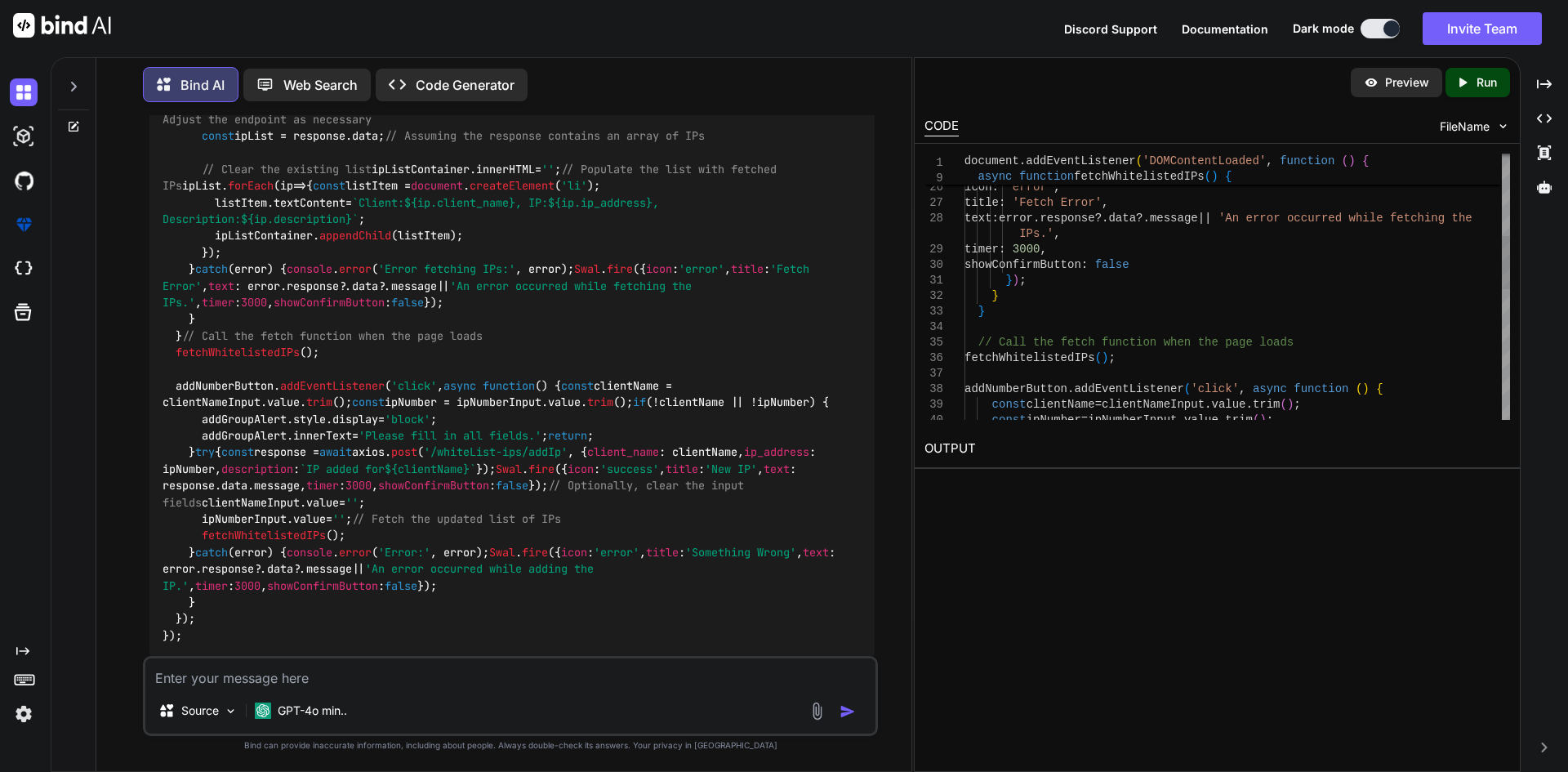
scroll to position [0, 0]
drag, startPoint x: 1124, startPoint y: 360, endPoint x: 1068, endPoint y: 277, distance: 100.1
click at [1068, 277] on div "console . error ( 'Error fetching IPs:' , error ) ; Swal . fire ( { icon : 'err…" at bounding box center [1238, 405] width 546 height 1319
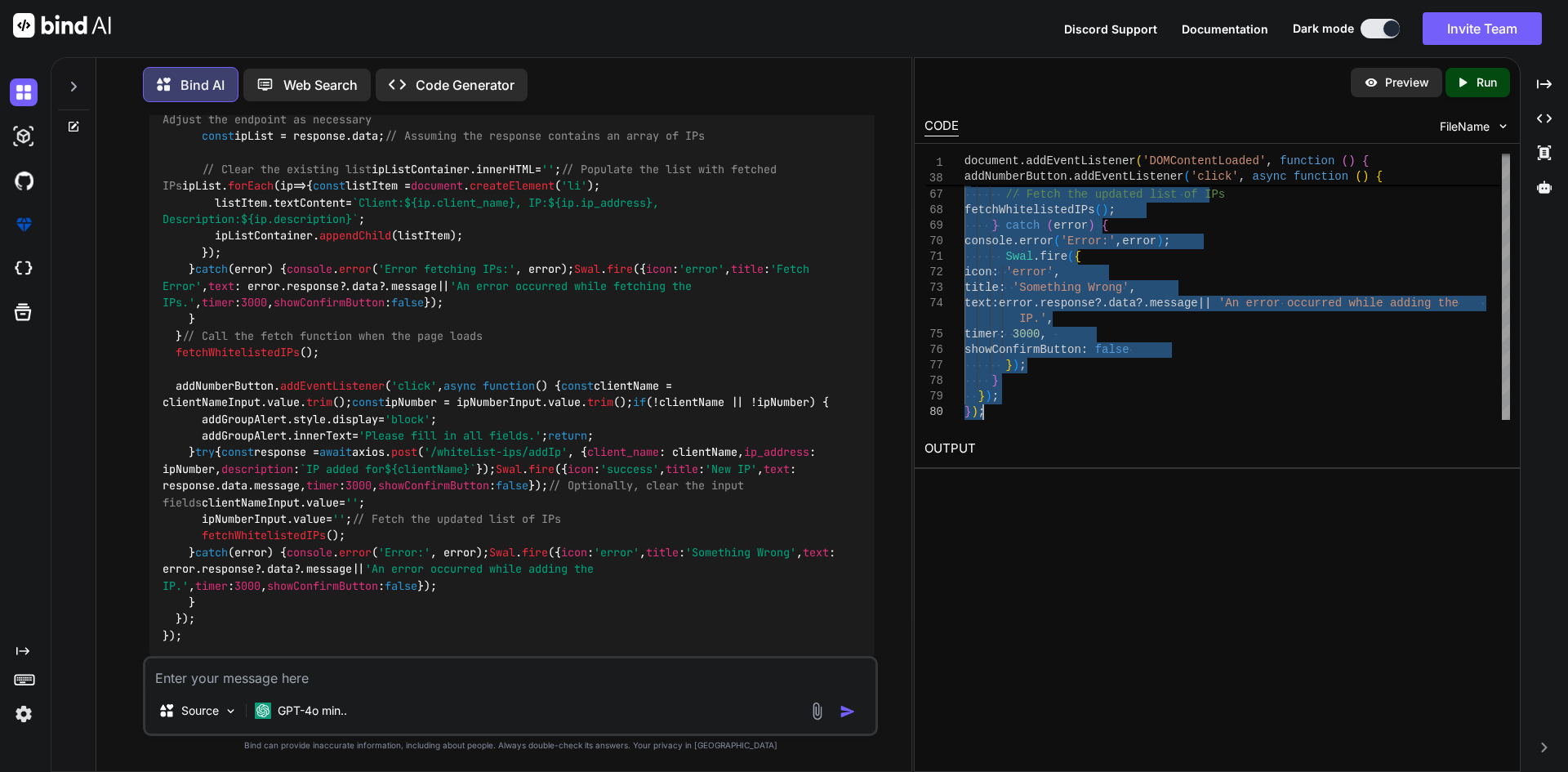
click at [16, 720] on img at bounding box center [23, 714] width 28 height 28
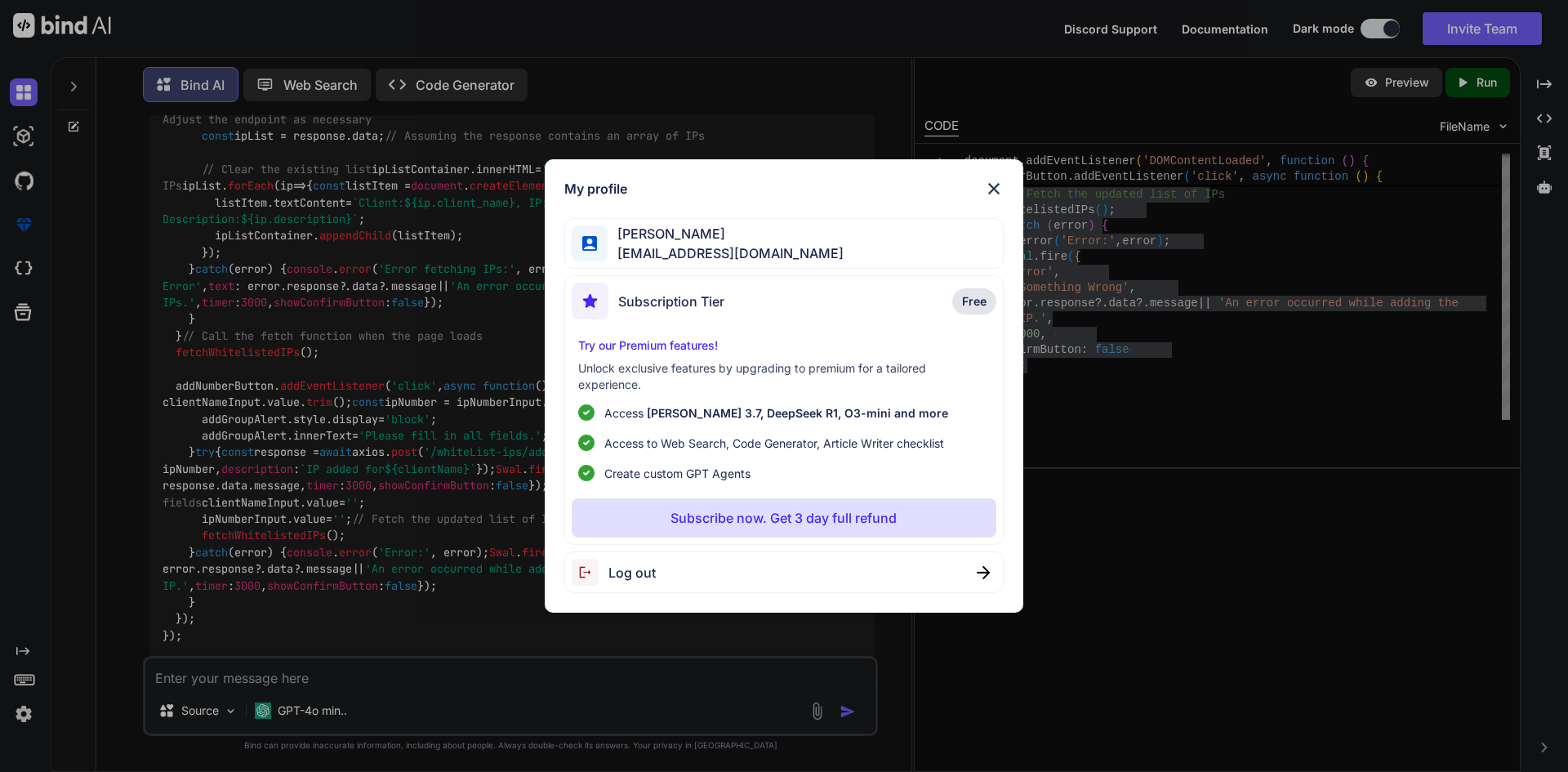
click at [623, 569] on span "Log out" at bounding box center [633, 573] width 48 height 20
